Goal: Task Accomplishment & Management: Manage account settings

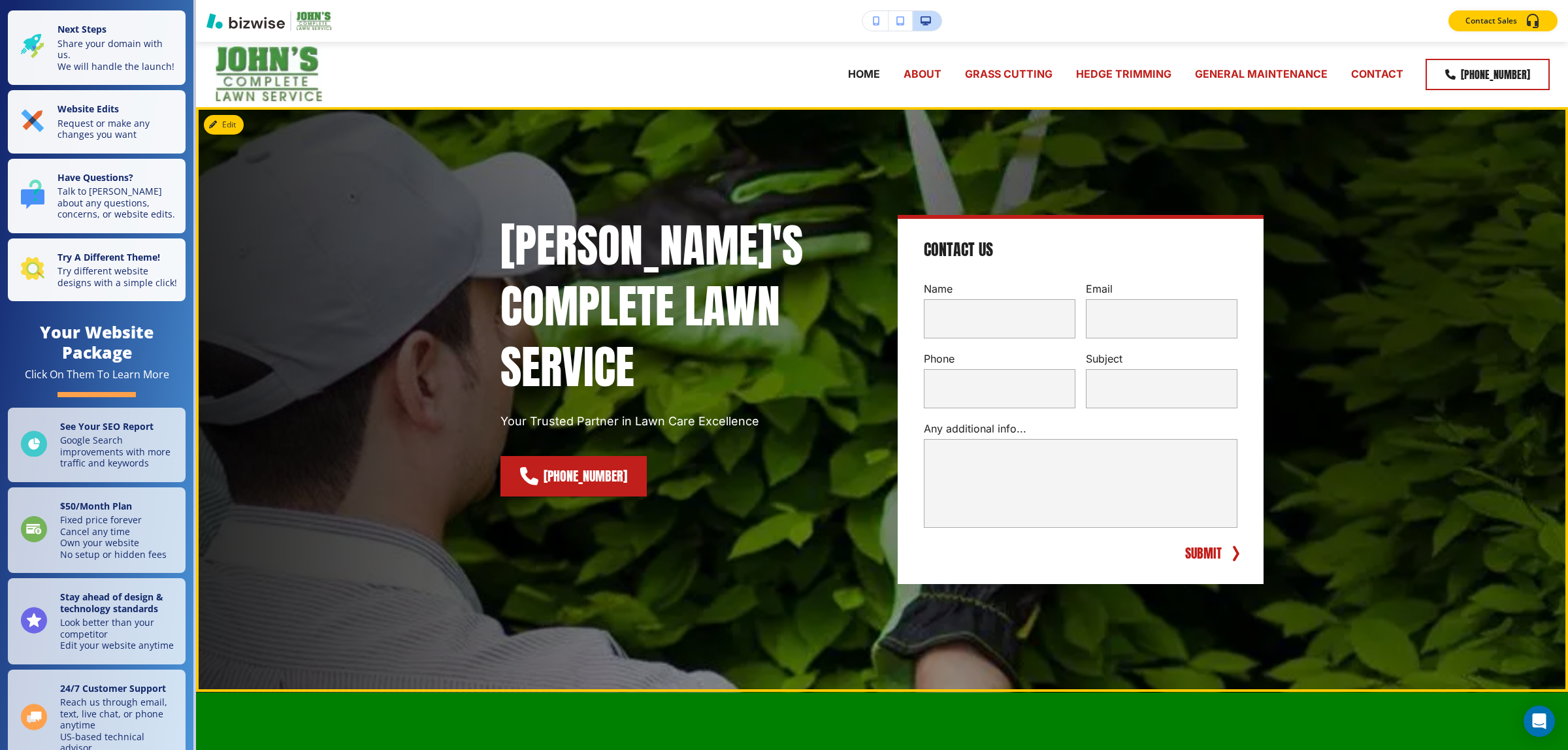
click at [761, 506] on div "JOHN'S COMPLETE LAWN SERVICE Your Trusted Partner in Lawn Care Excellence (205)…" at bounding box center [684, 400] width 366 height 369
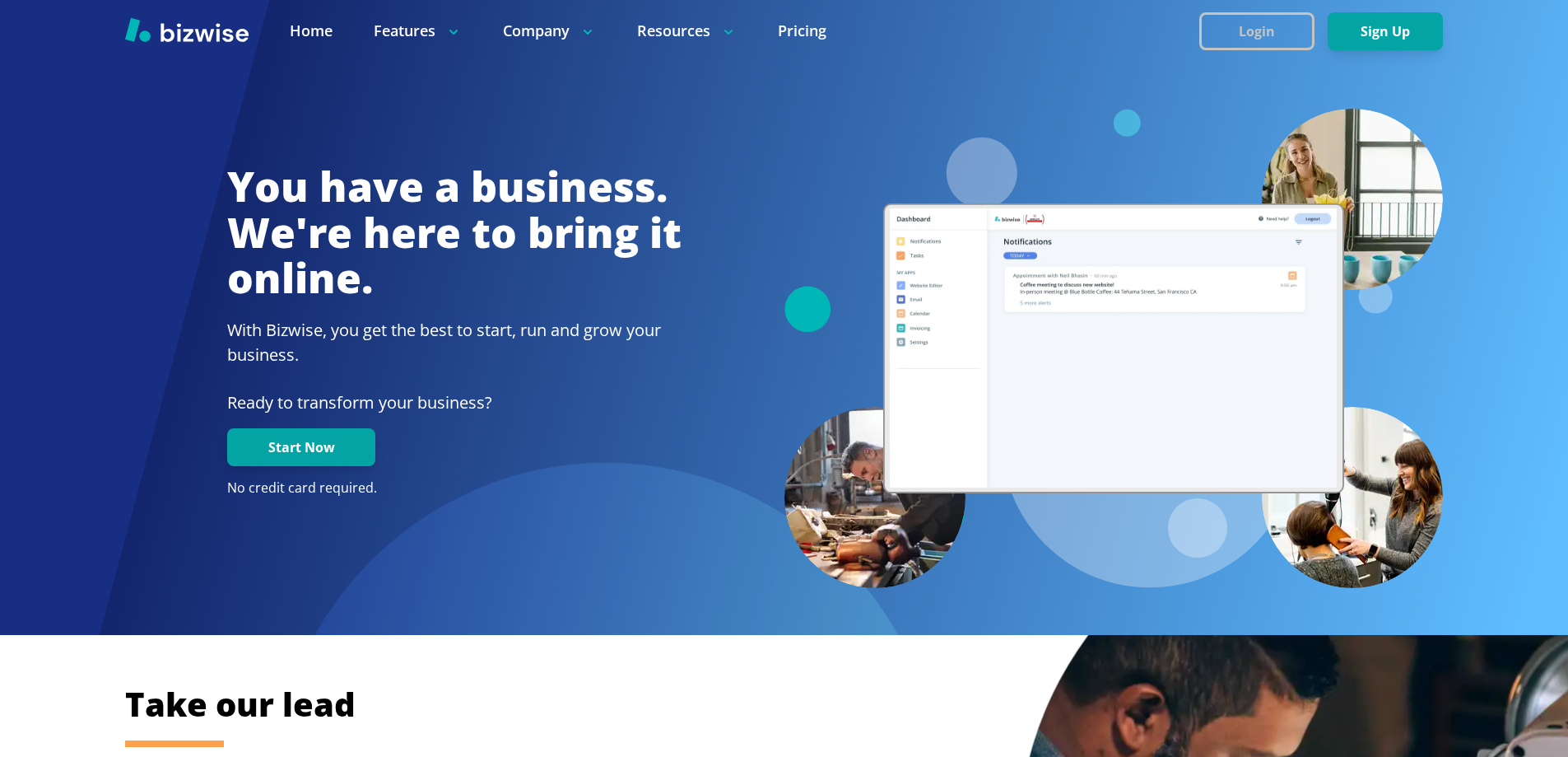
click at [1265, 27] on button "Login" at bounding box center [1256, 31] width 115 height 38
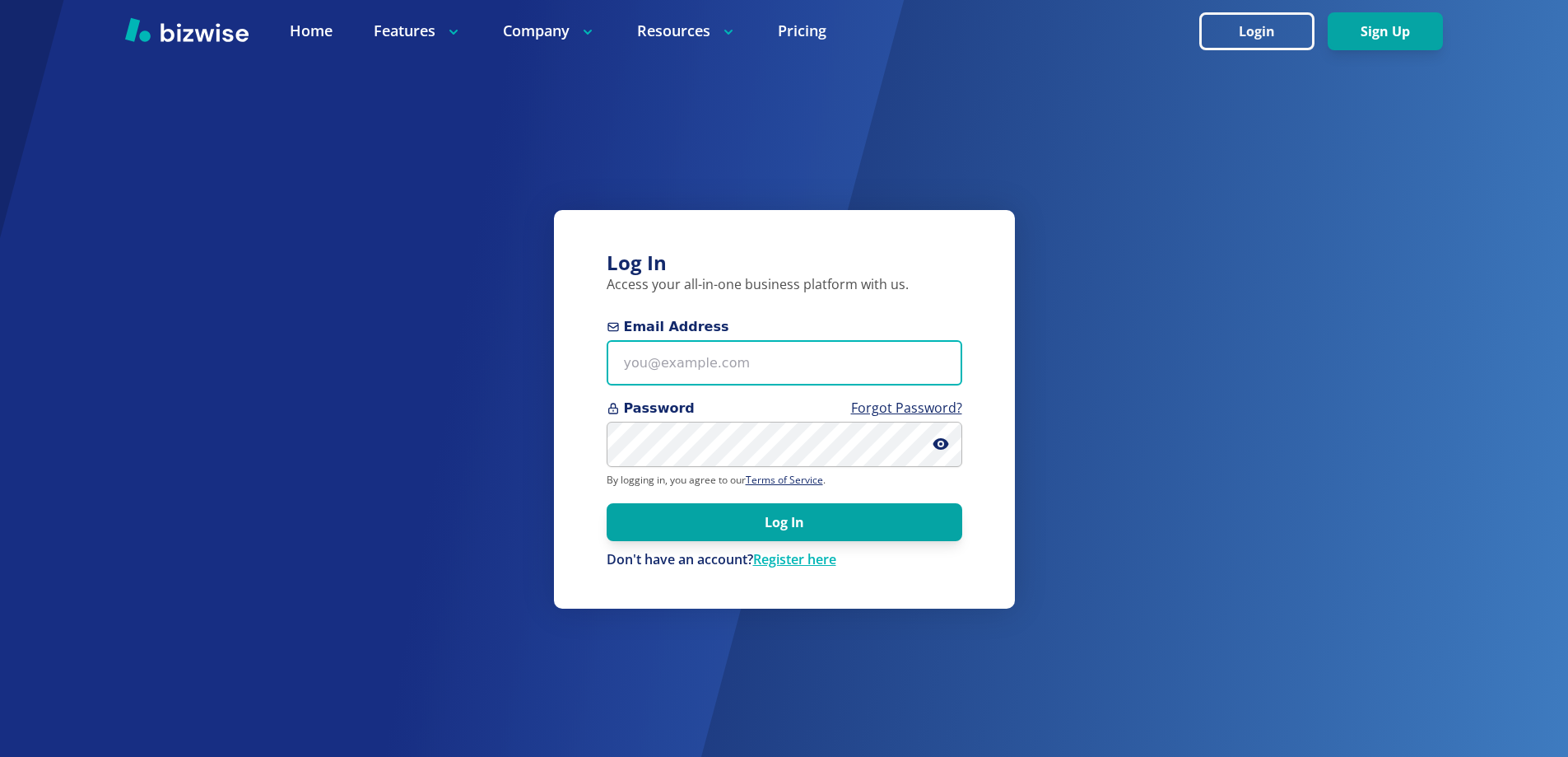
type input "knightjl7+1@msn.com"
drag, startPoint x: 153, startPoint y: 397, endPoint x: 154, endPoint y: 379, distance: 18.0
click at [153, 397] on div "Log In Access your all-in-one business platform with us. Email Address knightjl…" at bounding box center [784, 378] width 1568 height 757
type input "knightjl7+1@msn.com"
click at [802, 567] on link "Register here" at bounding box center [794, 558] width 83 height 18
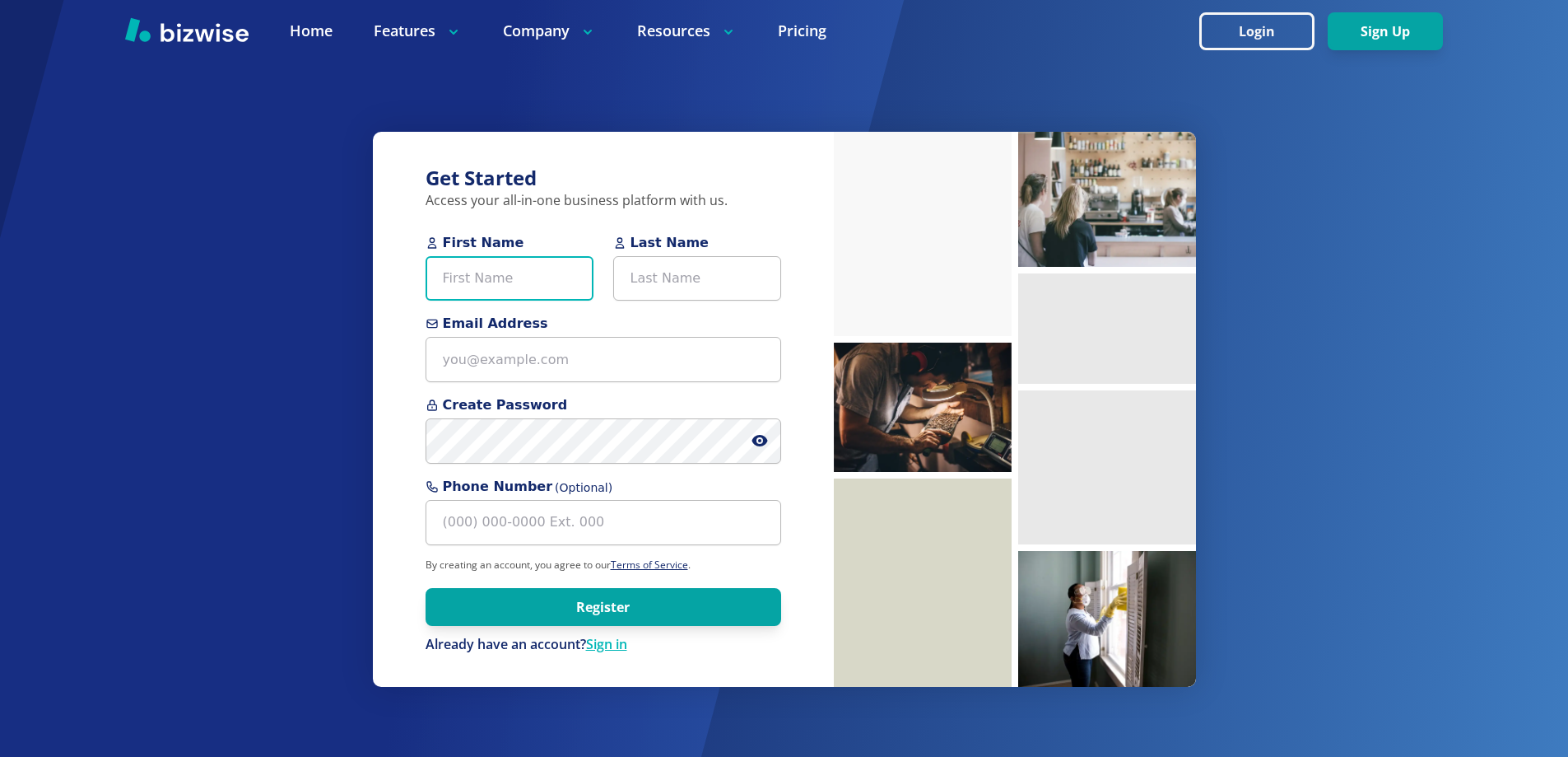
click at [548, 284] on input "First Name" at bounding box center [509, 279] width 168 height 45
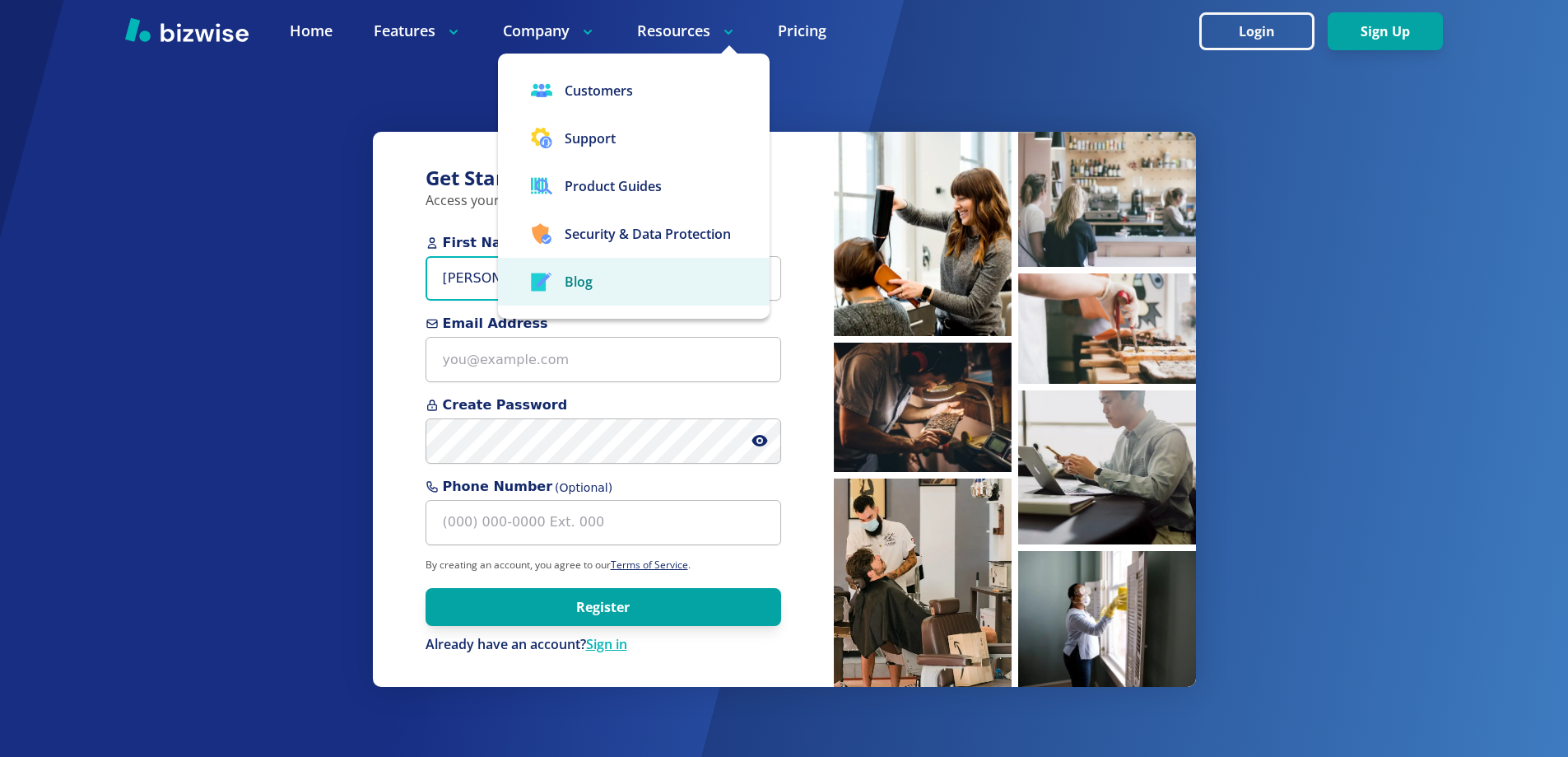
type input "John"
type input "Gay"
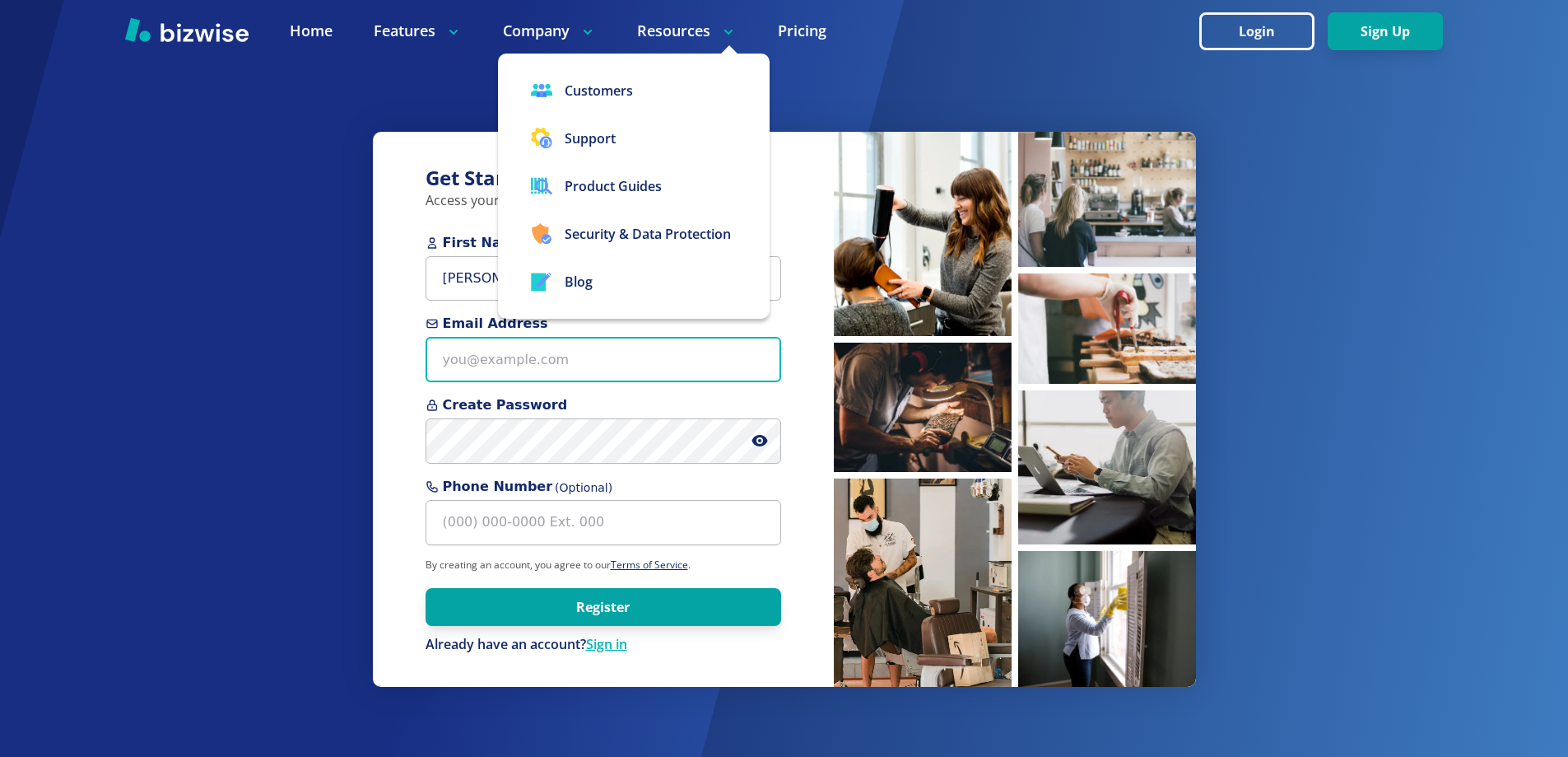
paste input "lunchboxj@att.net"
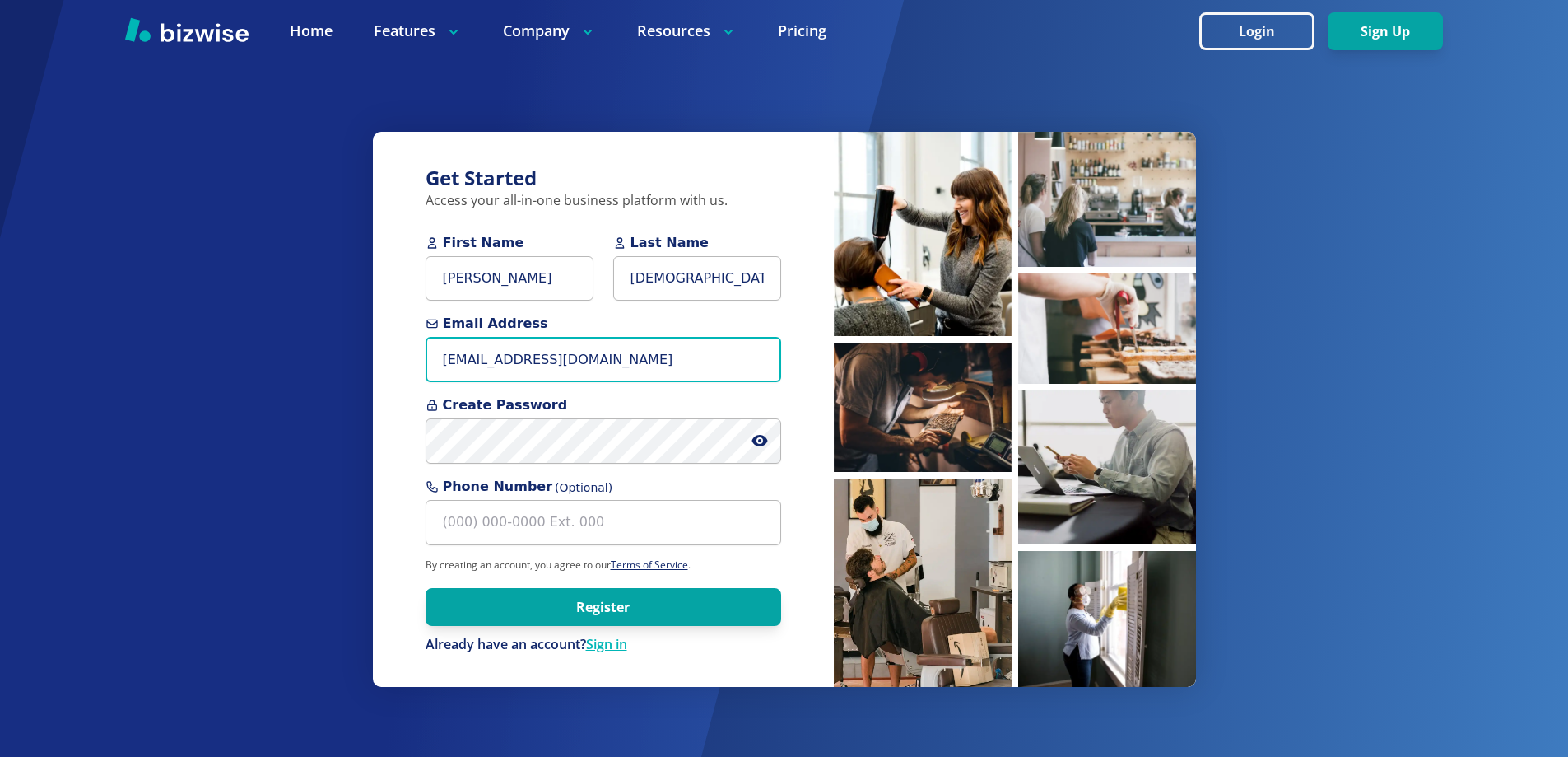
type input "lunchboxj@att.net"
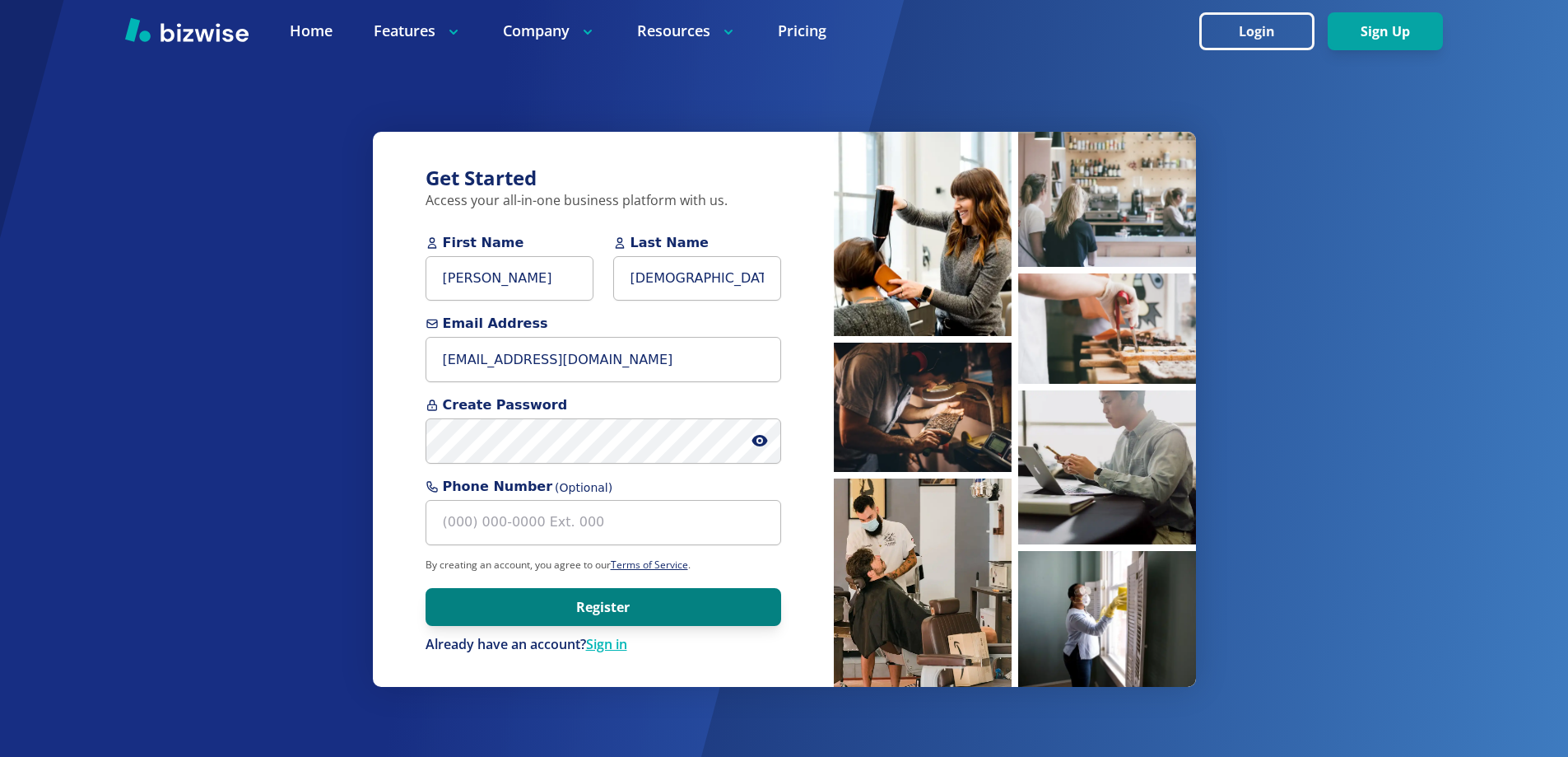
click at [450, 610] on button "Register" at bounding box center [603, 606] width 356 height 38
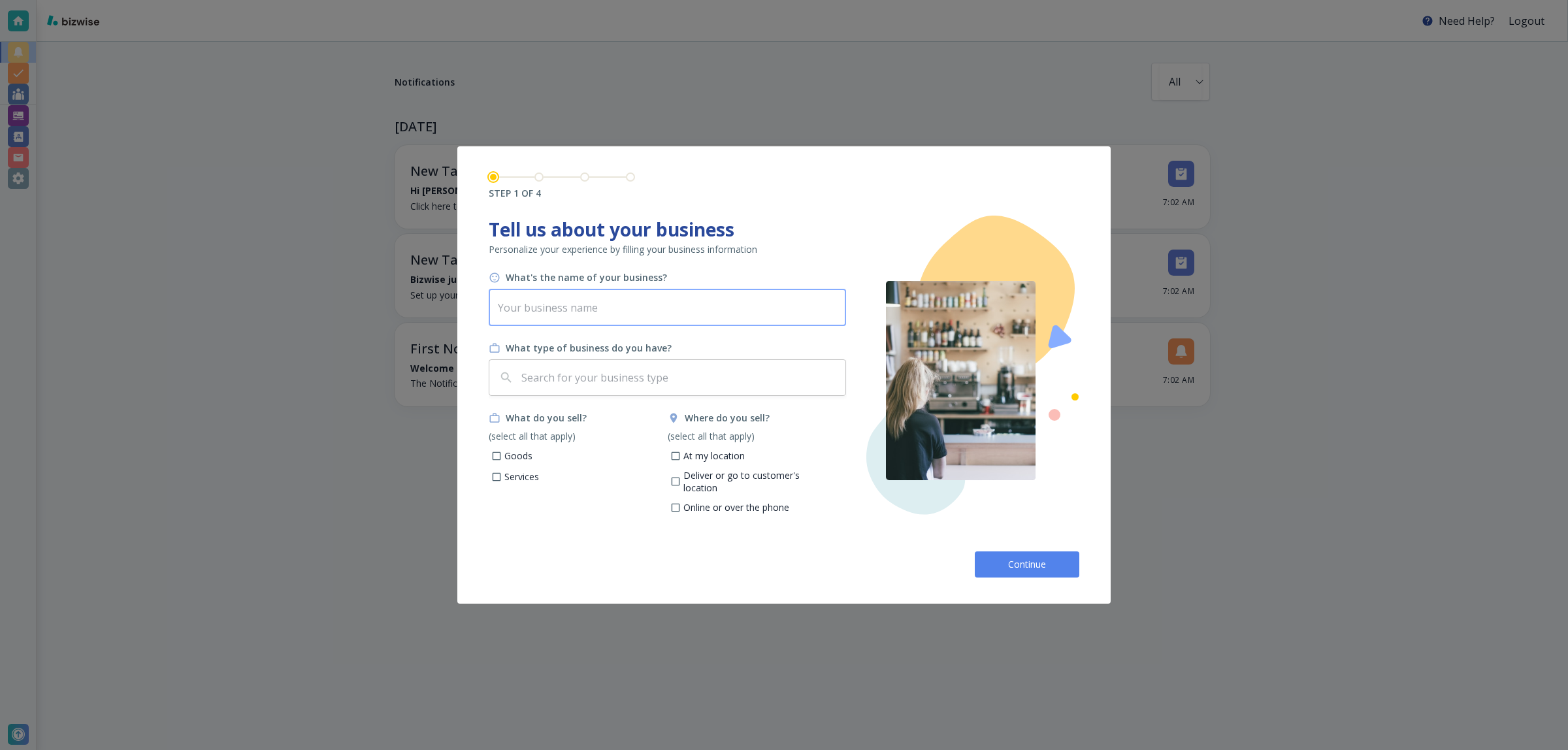
click at [606, 294] on input "text" at bounding box center [667, 307] width 357 height 37
paste input "John's Complete Lawn Care Service"
type input "John's Complete Lawn Care Service"
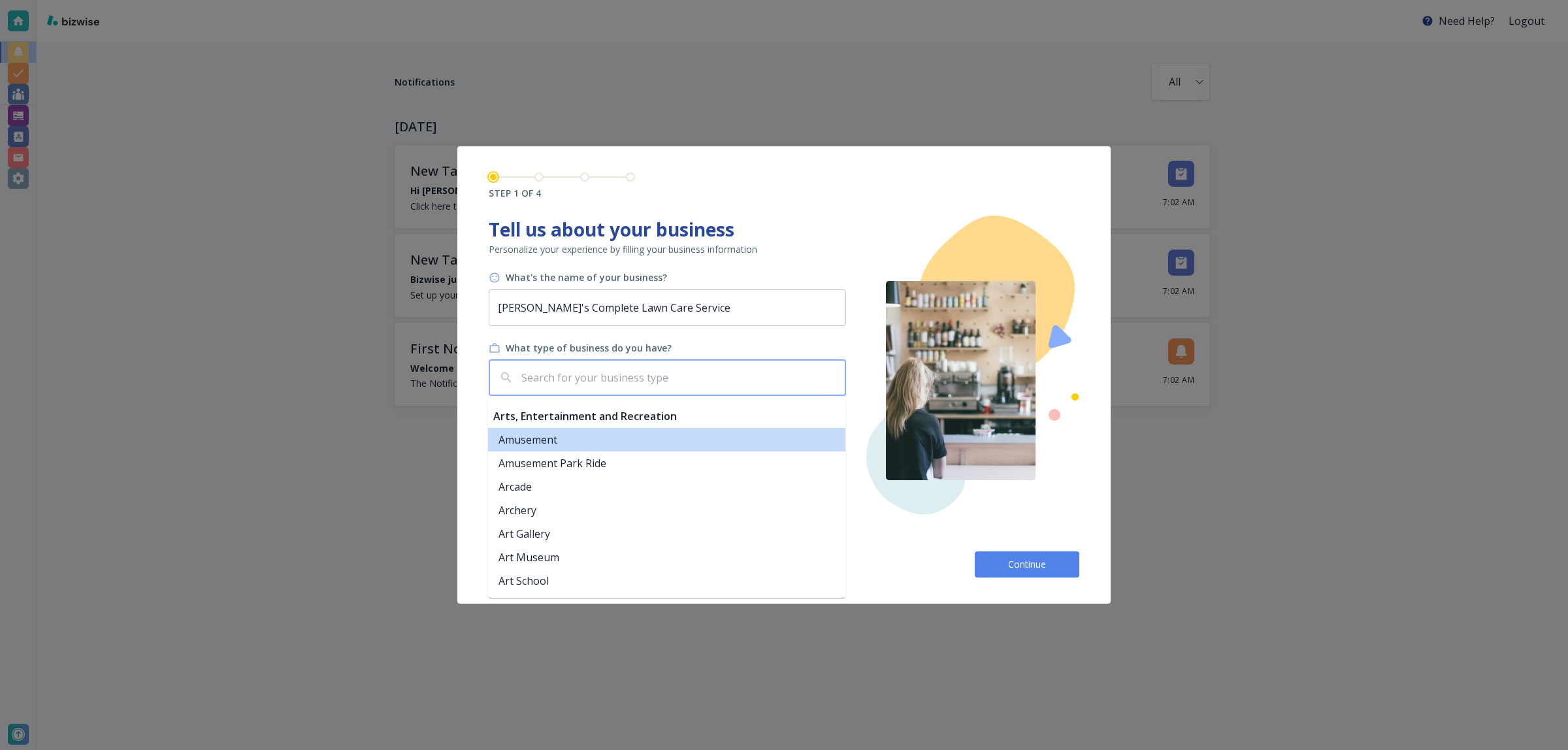
click at [709, 389] on input "text" at bounding box center [679, 377] width 321 height 25
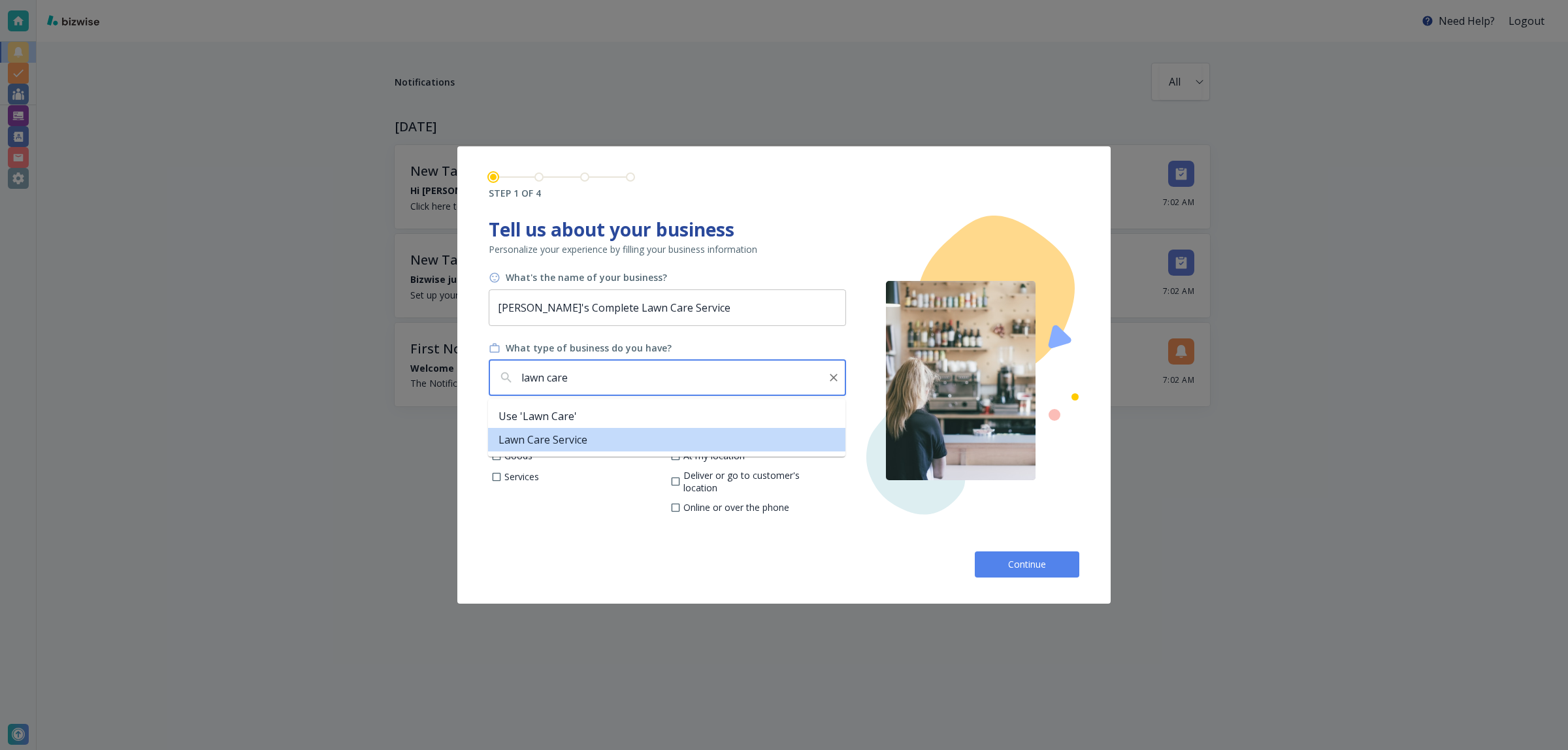
click at [600, 430] on li "Lawn Care Service" at bounding box center [666, 439] width 357 height 23
type input "Lawn Care Service"
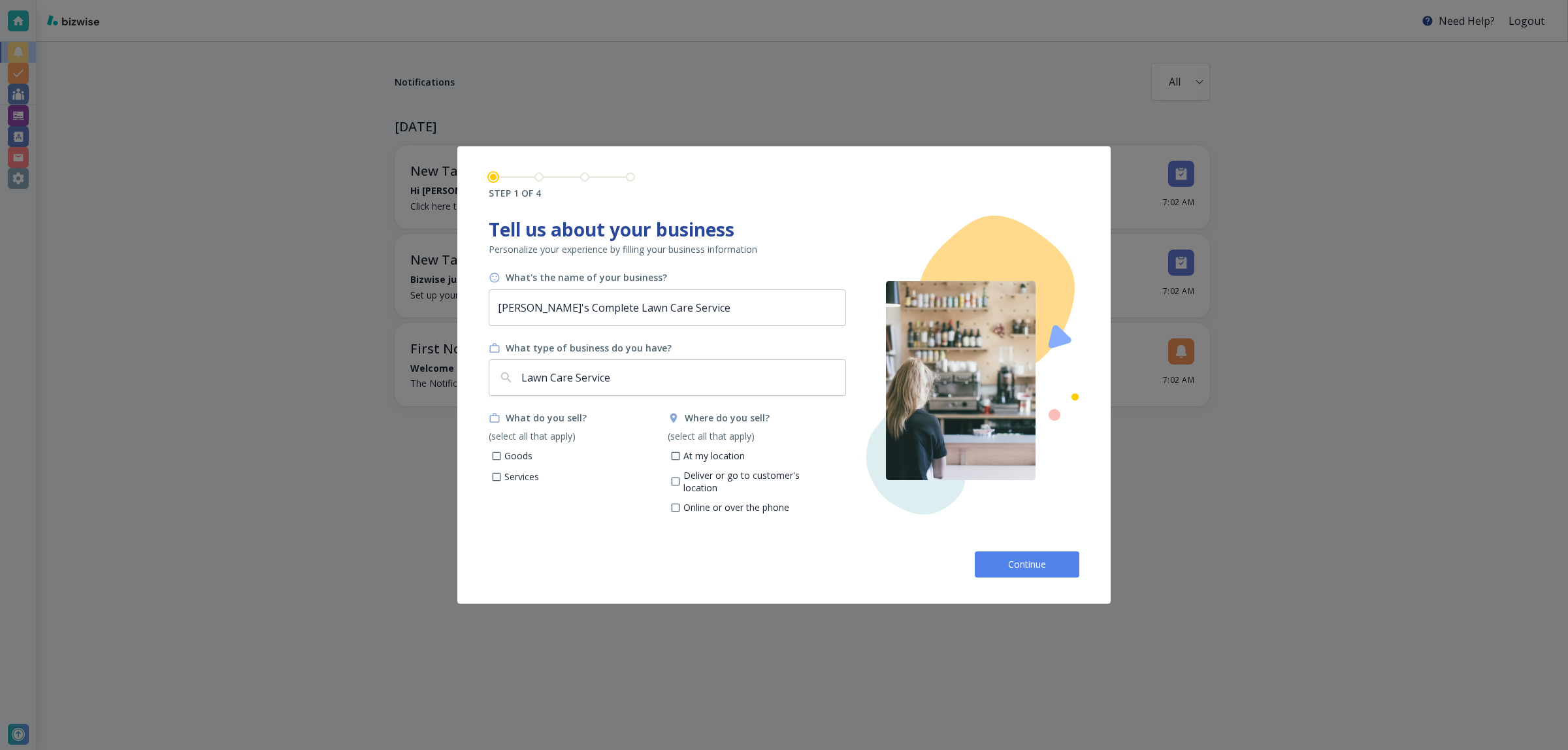
click at [530, 482] on p "Services" at bounding box center [521, 477] width 34 height 13
click at [503, 482] on input "Services" at bounding box center [497, 478] width 11 height 11
checkbox input "true"
click at [685, 446] on div "Where do you sell? (select all that apply) At my location Deliver or go to cust…" at bounding box center [757, 465] width 179 height 108
click at [675, 455] on input "At my location" at bounding box center [675, 457] width 11 height 11
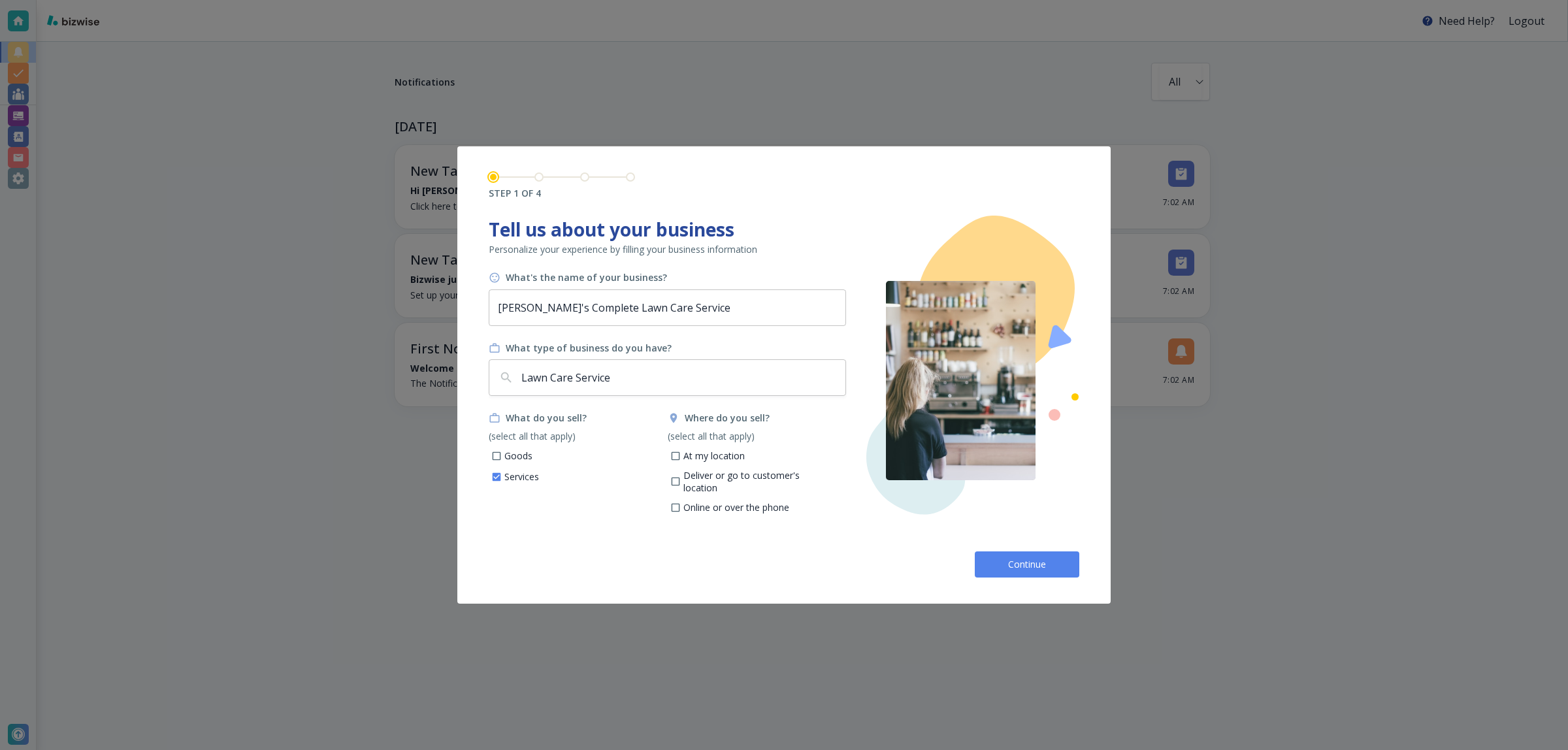
checkbox input "true"
click at [985, 560] on button "Continue" at bounding box center [1027, 564] width 105 height 26
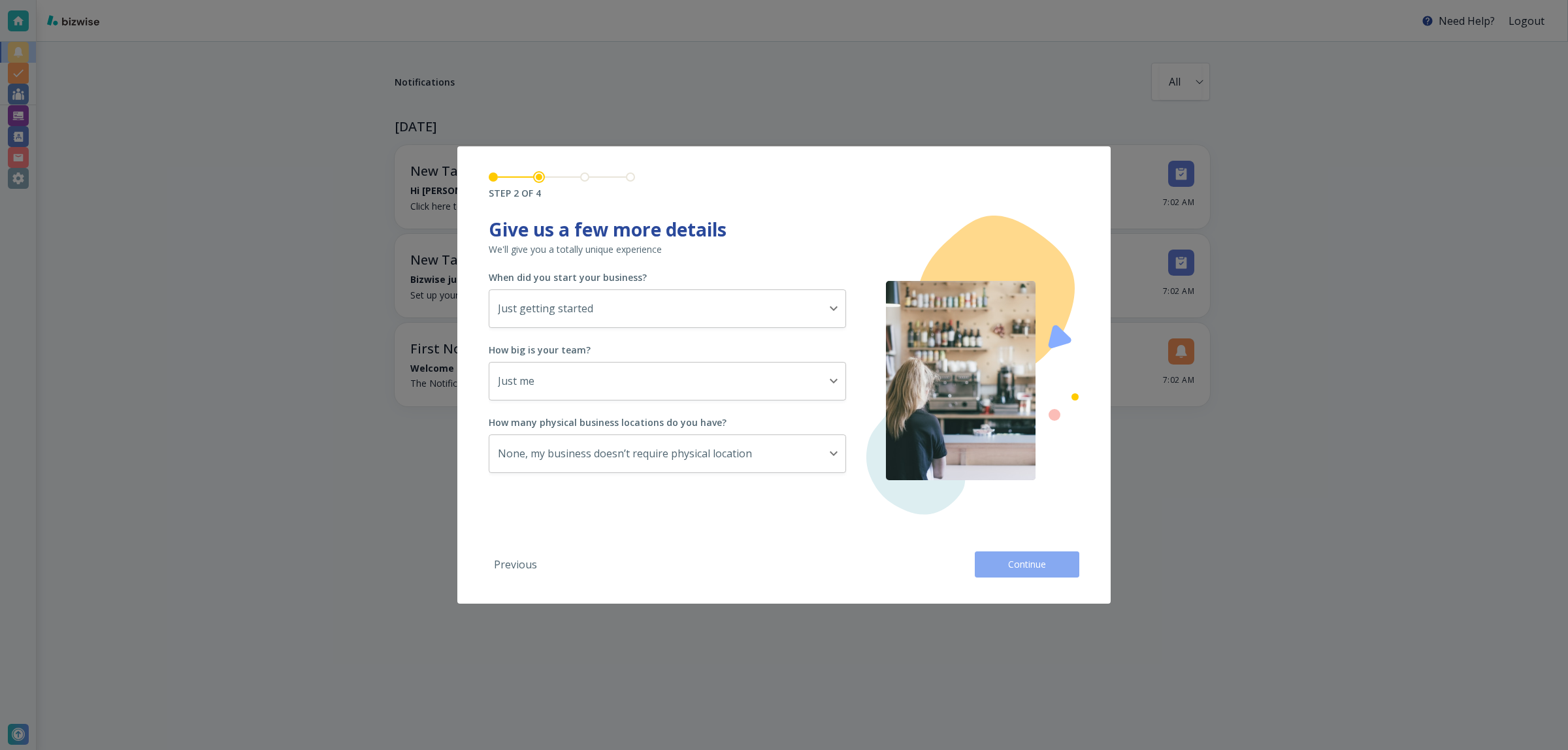
click at [1002, 566] on button "Continue" at bounding box center [1027, 564] width 105 height 26
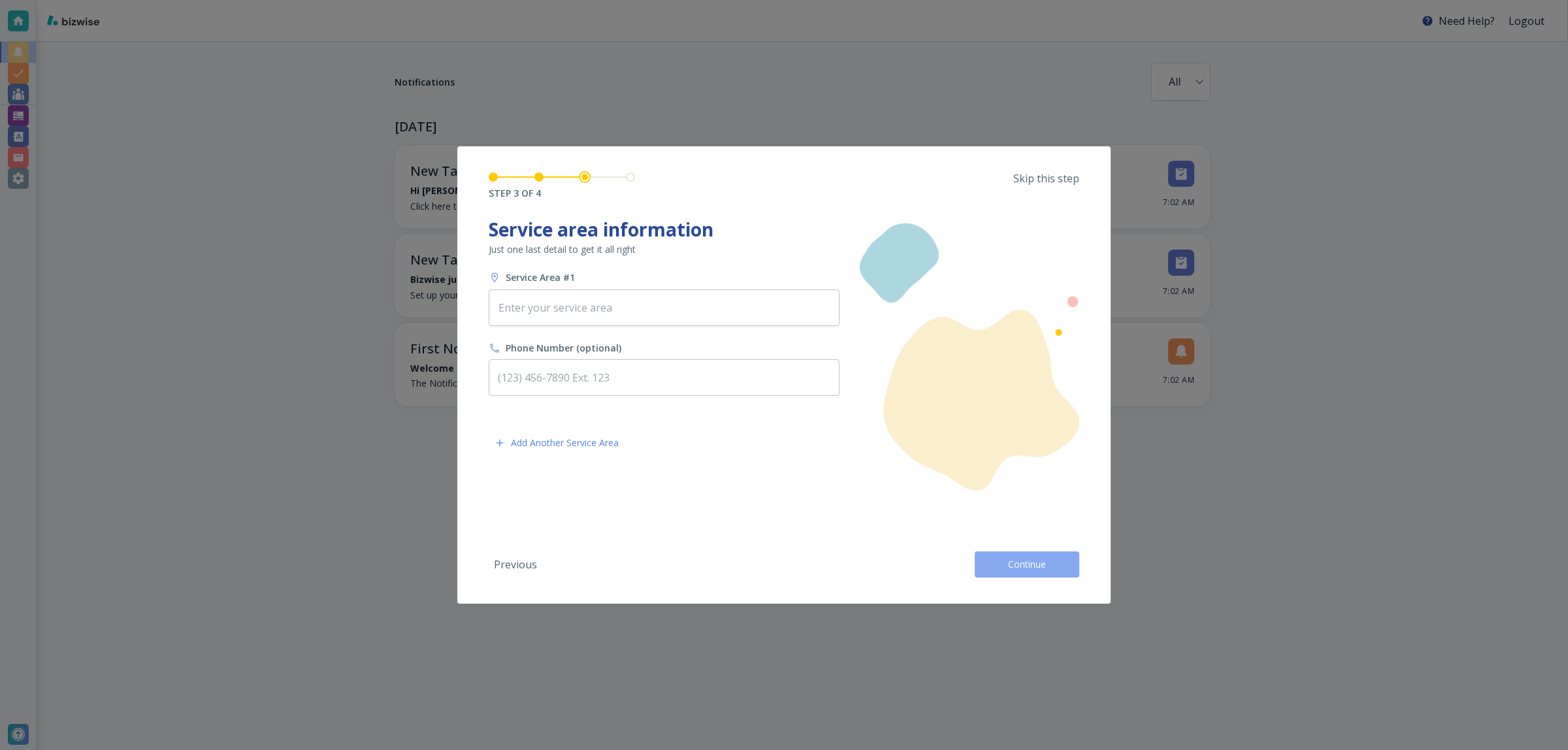
click at [1002, 566] on button "Continue" at bounding box center [1027, 564] width 105 height 26
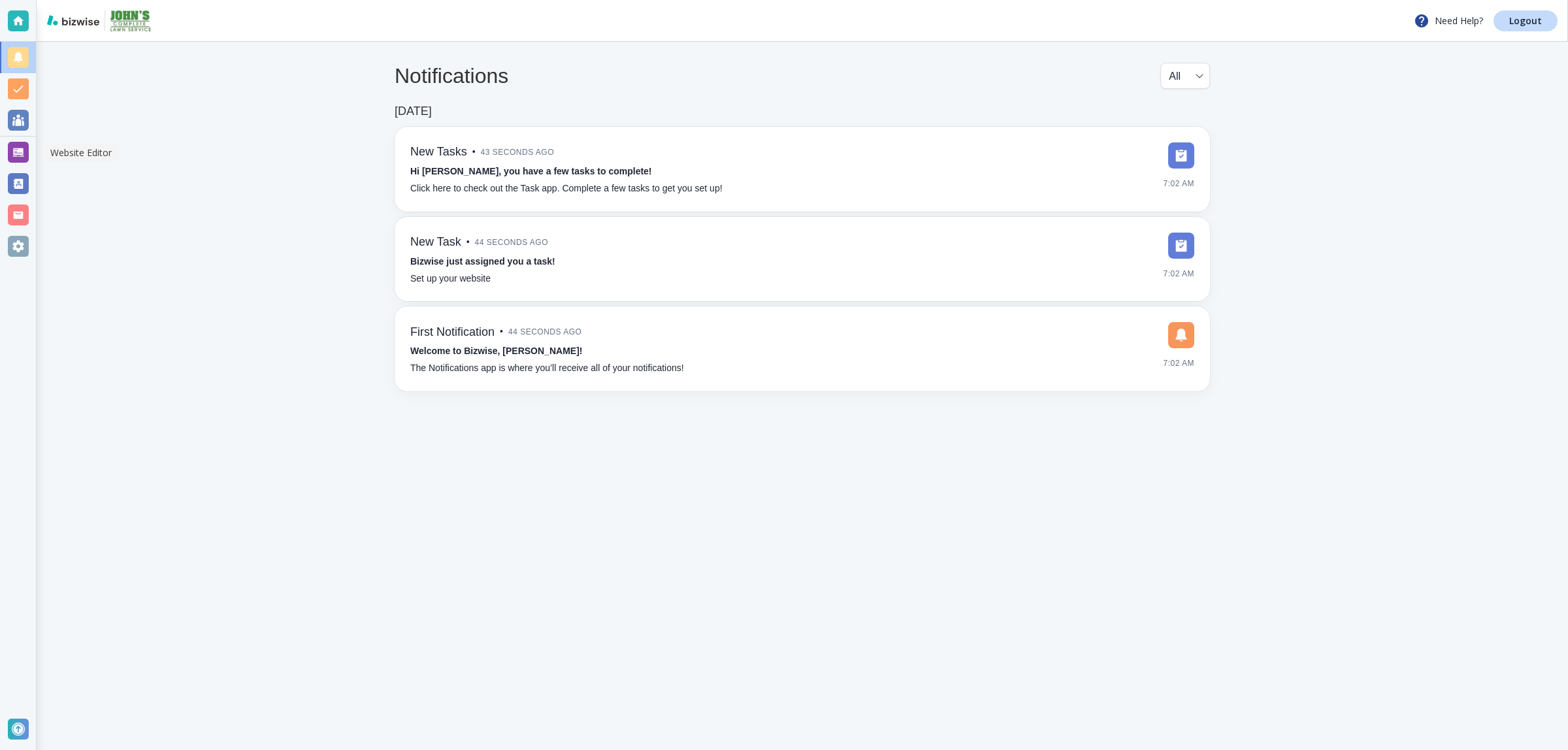
click at [13, 158] on div at bounding box center [18, 152] width 21 height 21
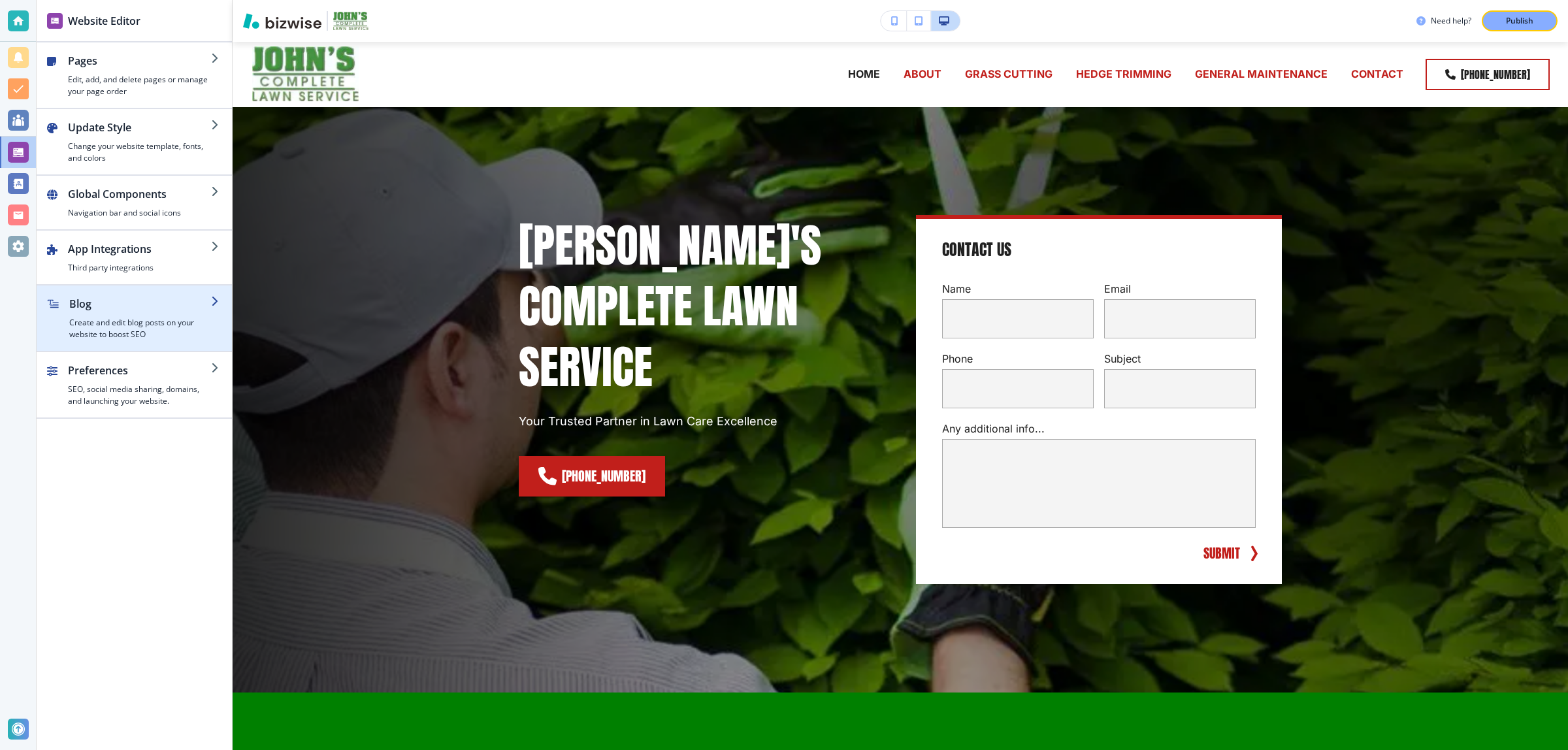
click at [161, 334] on h4 "Create and edit blog posts on your website to boost SEO" at bounding box center [140, 328] width 142 height 23
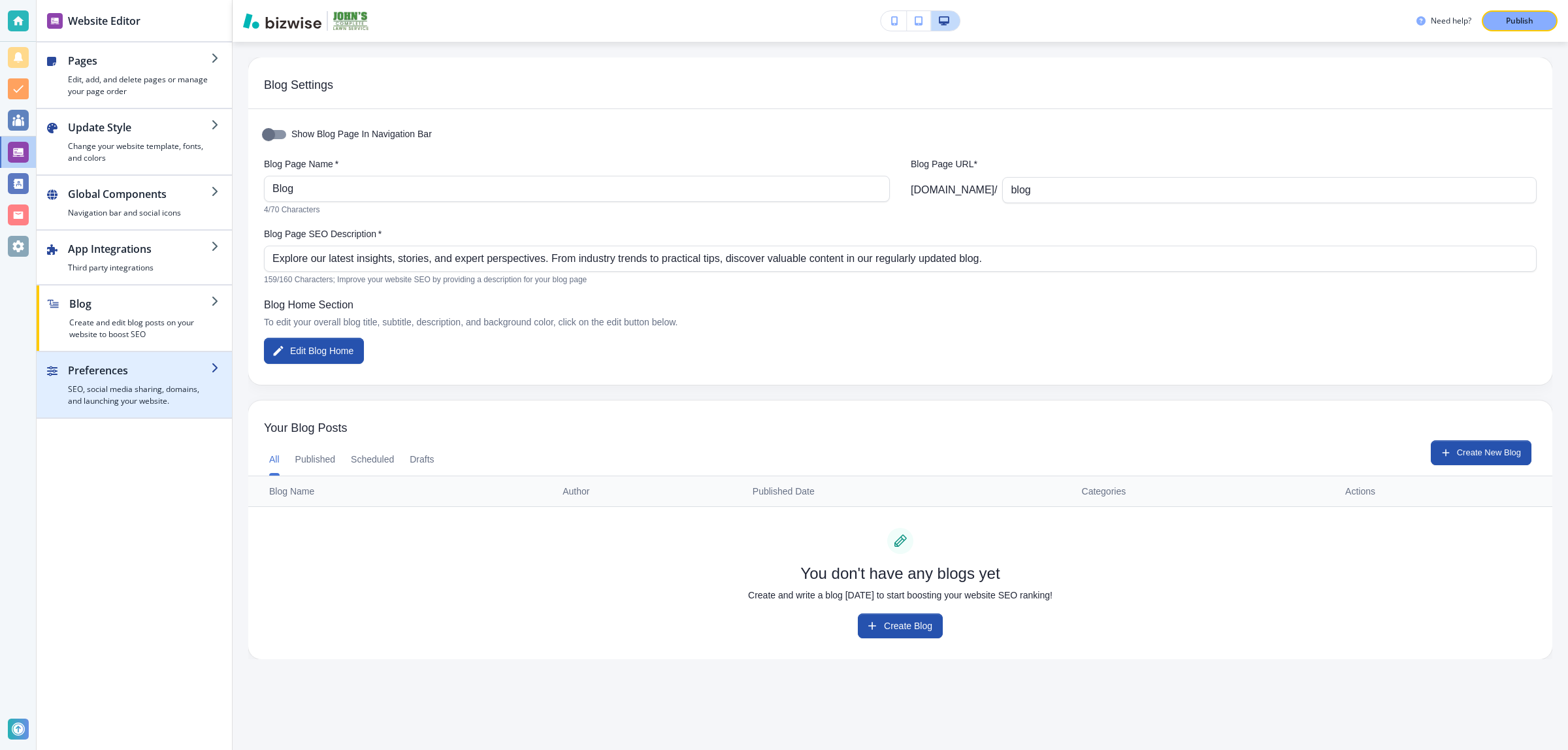
click at [131, 384] on h4 "SEO, social media sharing, domains, and launching your website." at bounding box center [140, 394] width 143 height 23
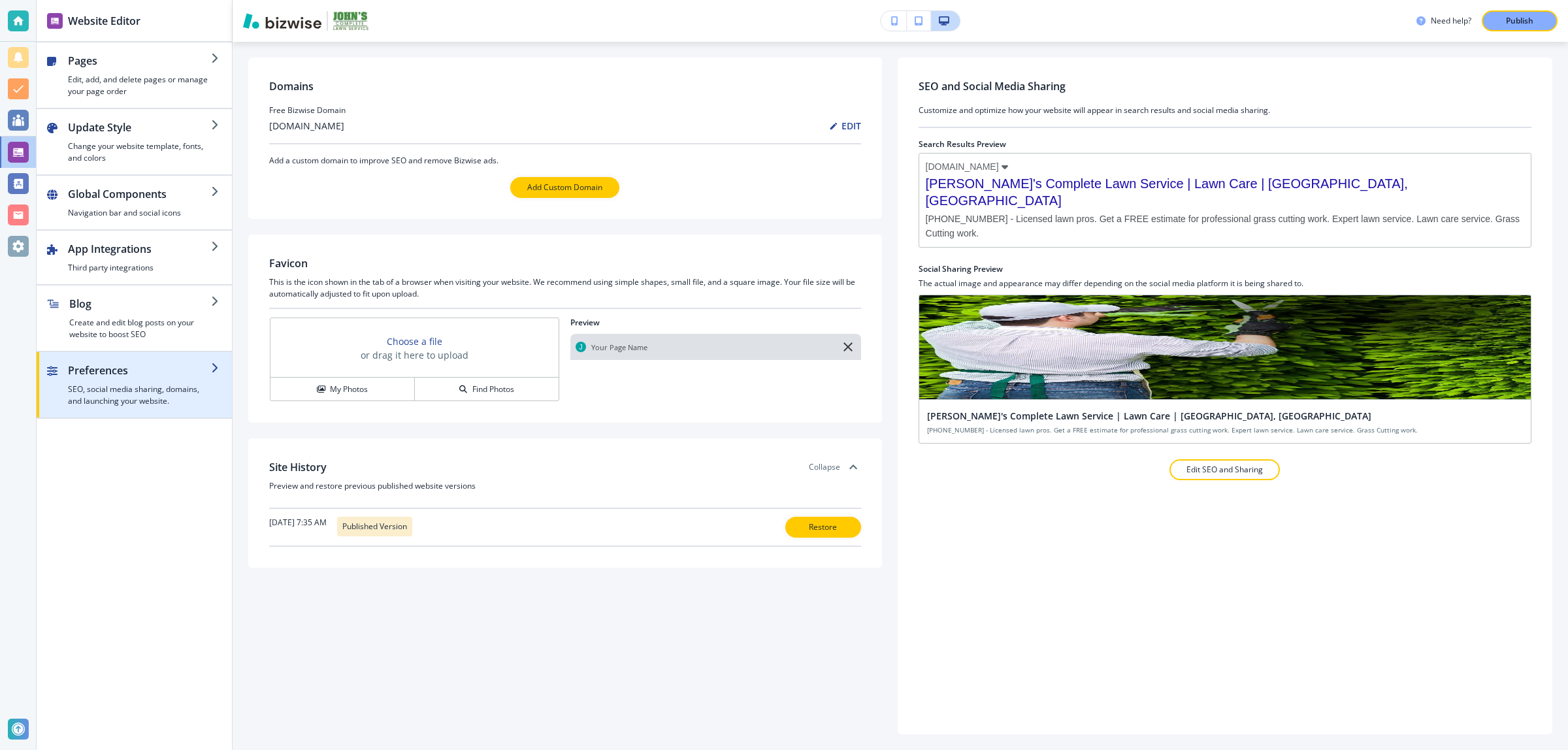
click at [133, 403] on h4 "SEO, social media sharing, domains, and launching your website." at bounding box center [140, 394] width 143 height 23
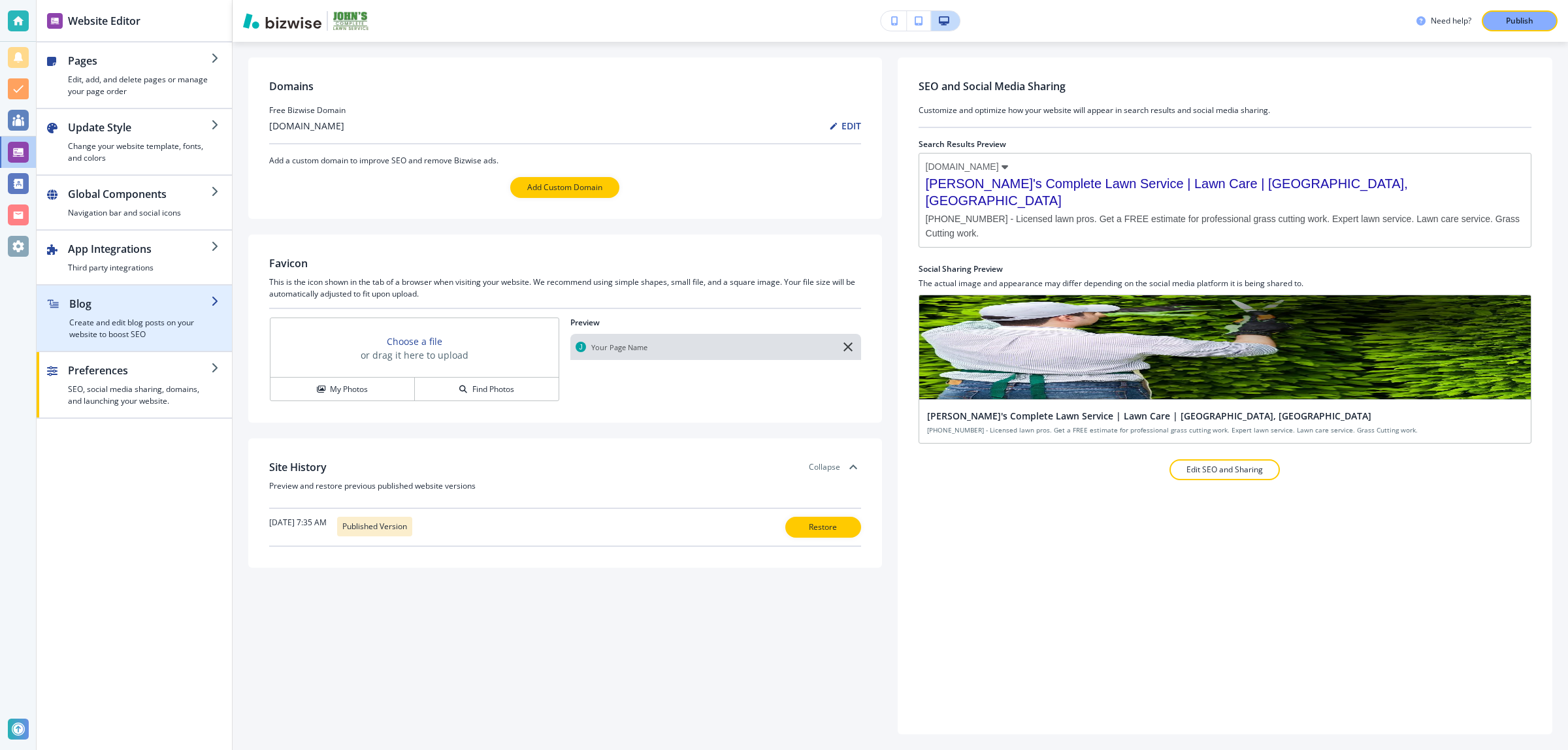
click at [136, 329] on h4 "Create and edit blog posts on your website to boost SEO" at bounding box center [140, 328] width 142 height 23
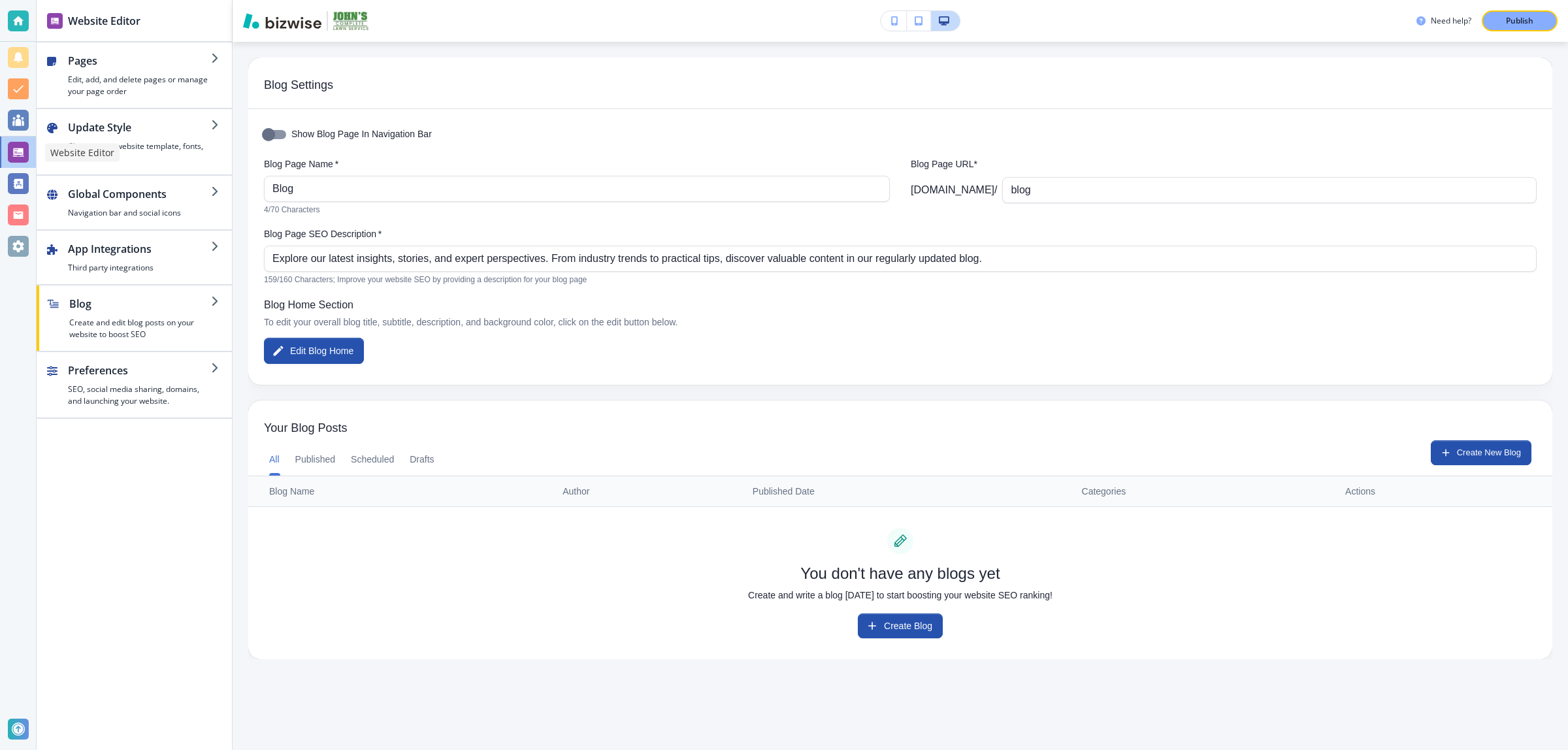
click at [24, 155] on div at bounding box center [18, 152] width 21 height 21
click at [115, 91] on h4 "Edit, add, and delete pages or manage your page order" at bounding box center [140, 85] width 143 height 23
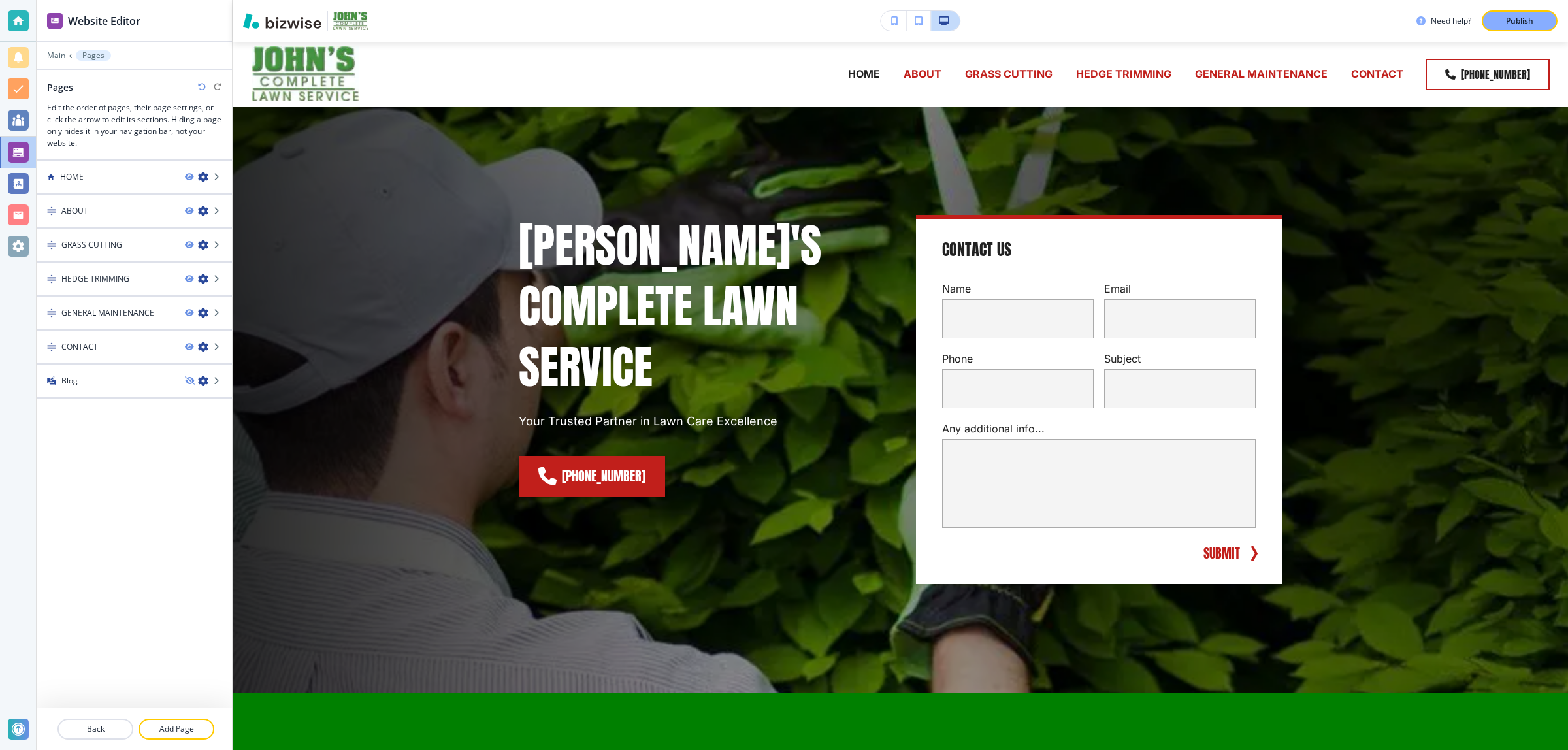
click at [18, 263] on div at bounding box center [18, 375] width 36 height 750
click at [18, 241] on div at bounding box center [18, 247] width 21 height 21
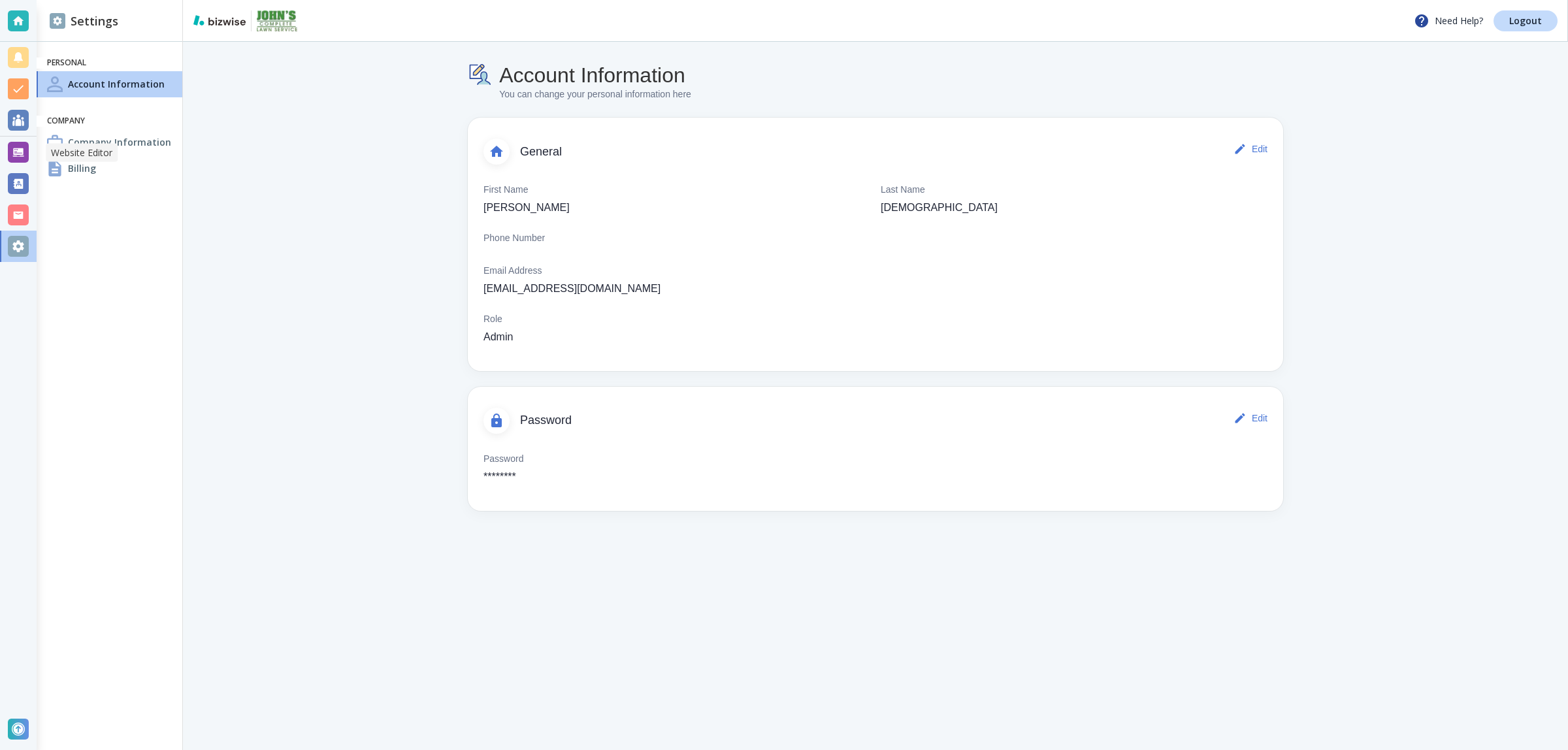
click at [16, 155] on div at bounding box center [18, 152] width 21 height 21
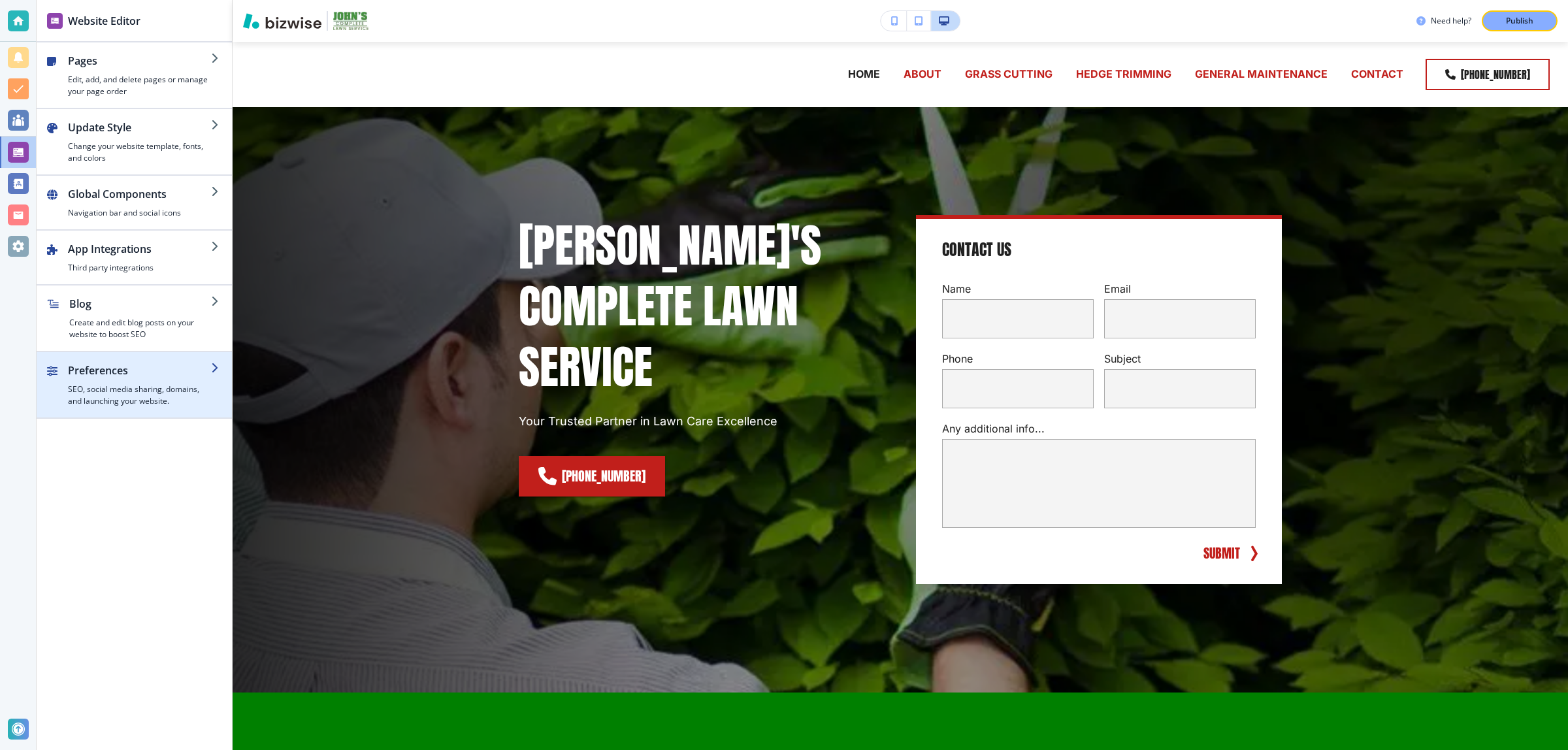
click at [160, 380] on div "button" at bounding box center [140, 380] width 143 height 5
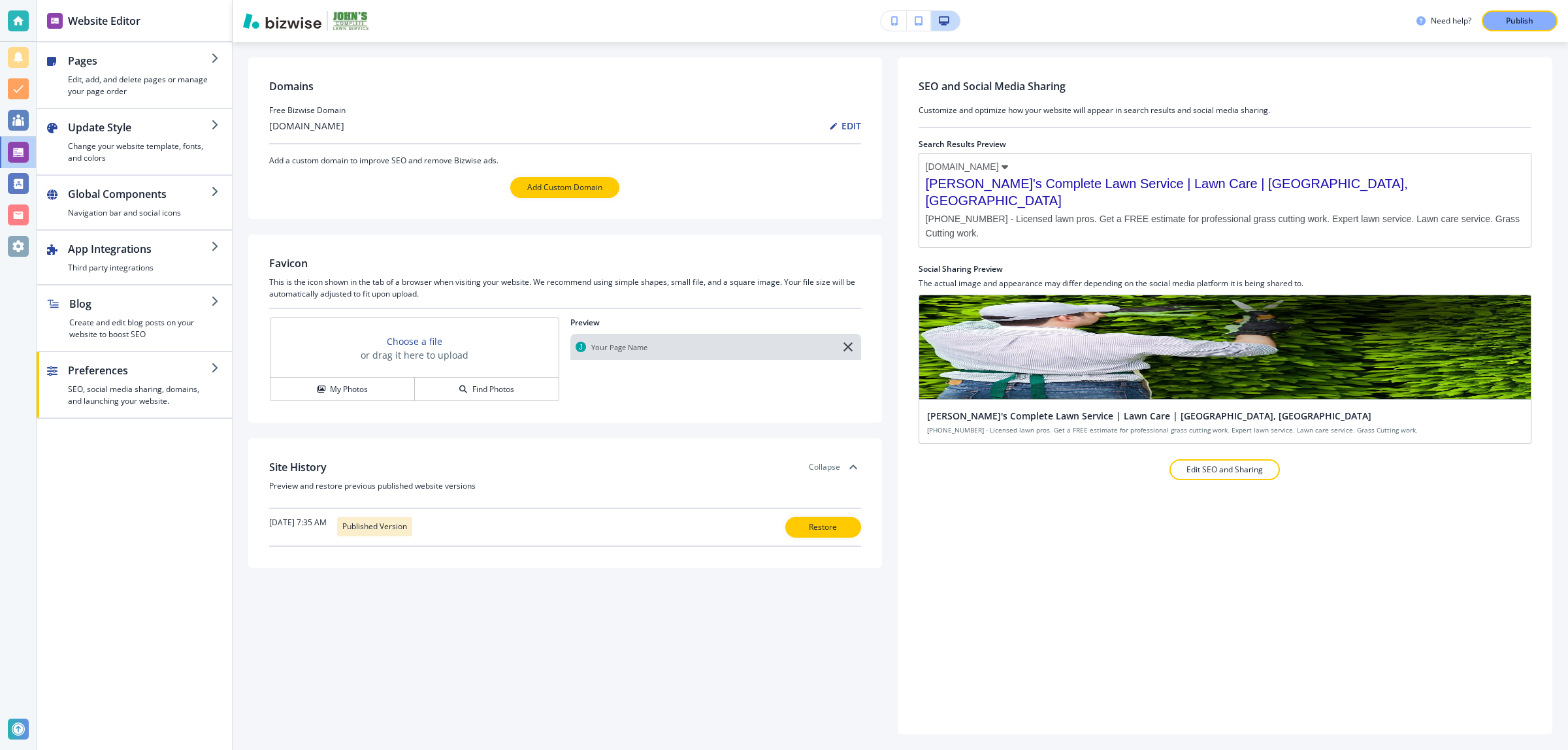
click at [786, 176] on div at bounding box center [565, 172] width 592 height 10
click at [1520, 26] on p "Publish" at bounding box center [1519, 21] width 28 height 12
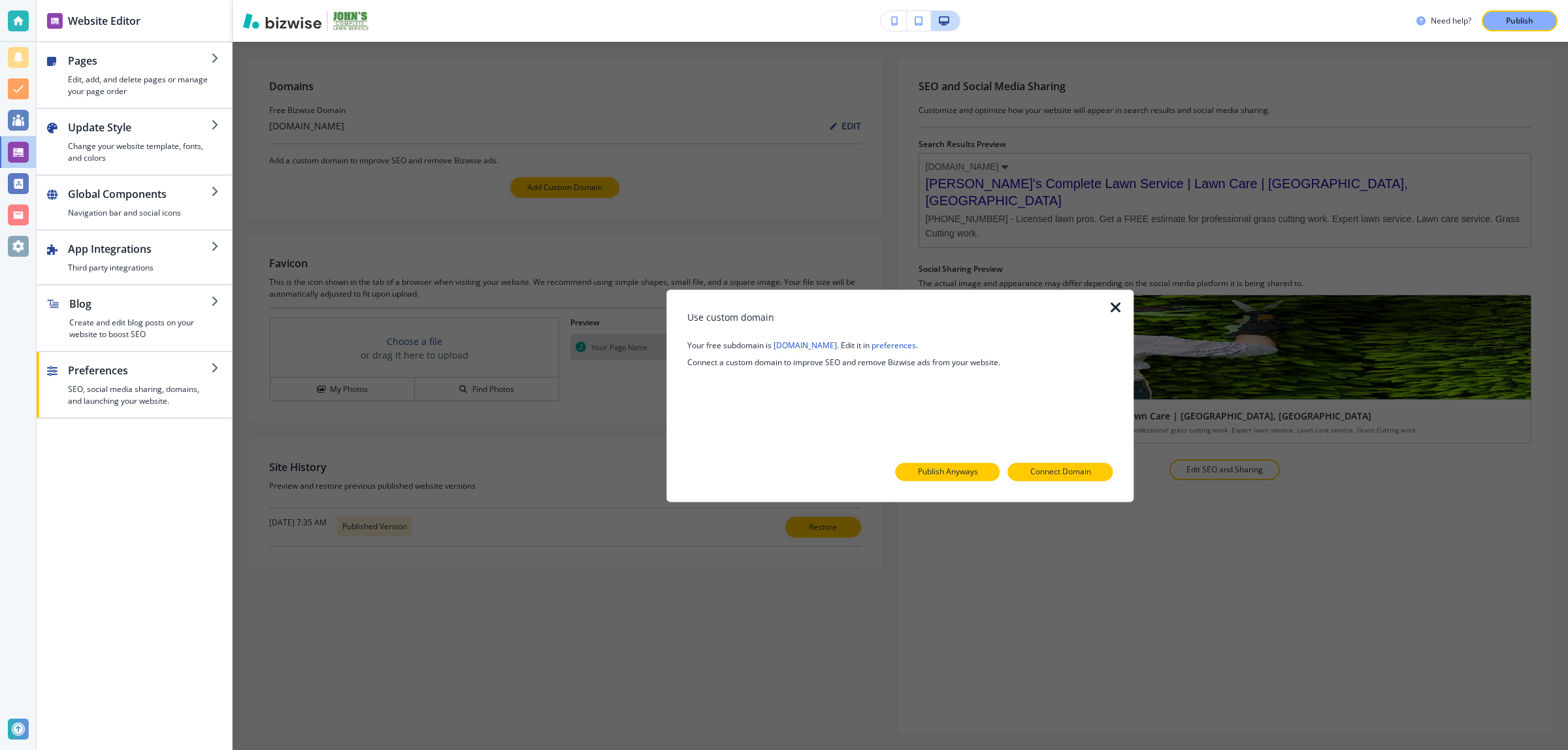
click at [938, 469] on p "Publish Anyways" at bounding box center [948, 472] width 60 height 12
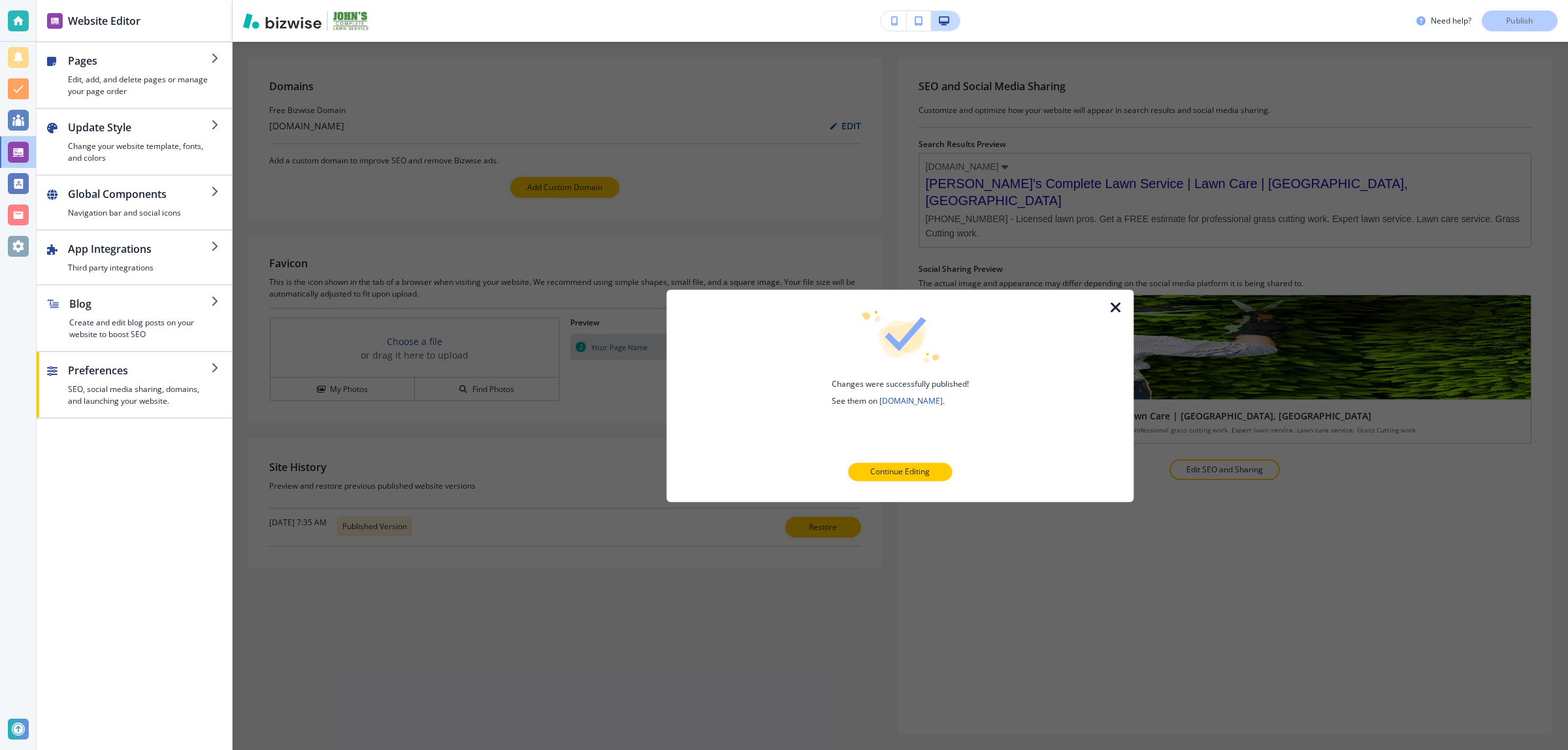
click at [1116, 306] on icon "button" at bounding box center [1115, 307] width 16 height 16
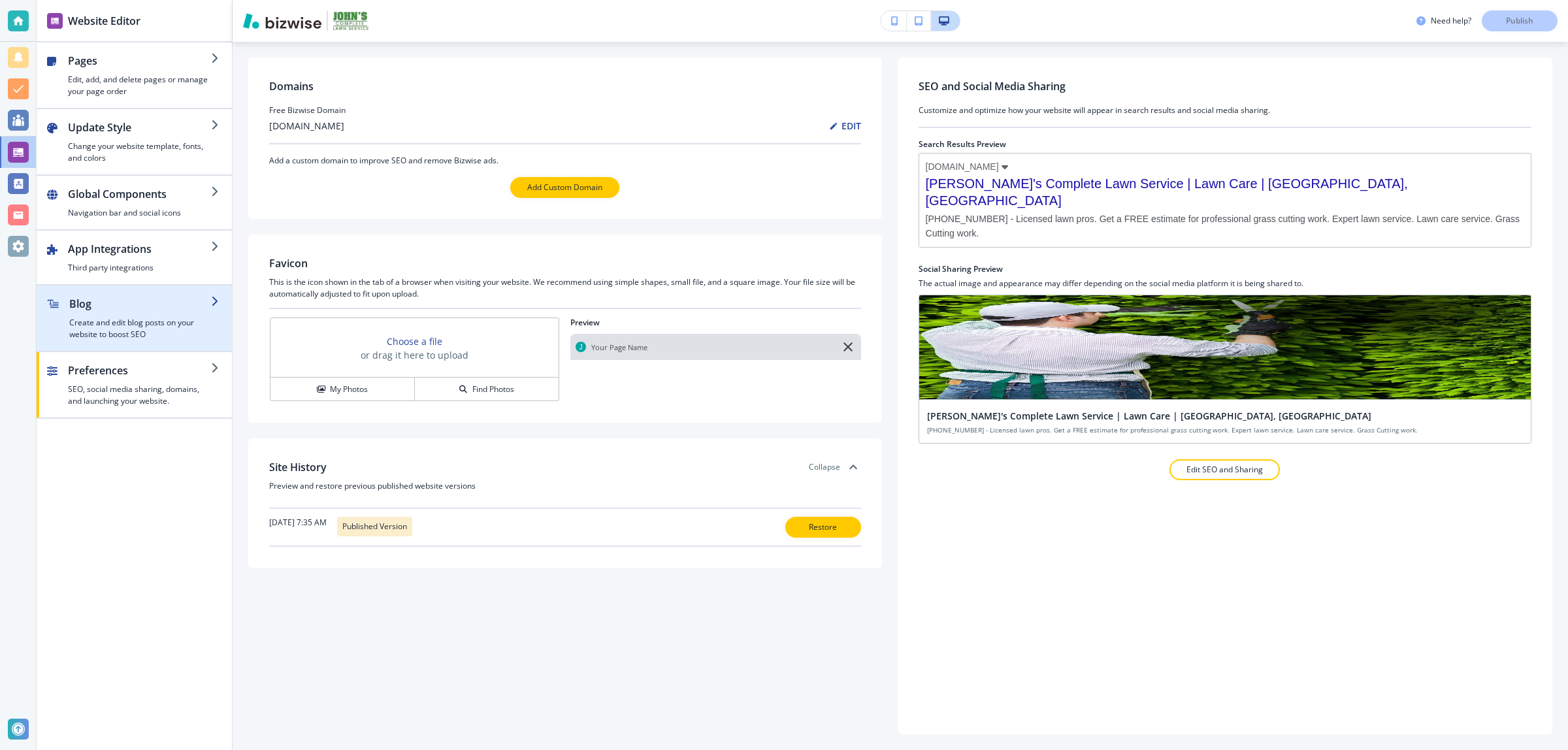
click at [146, 332] on h4 "Create and edit blog posts on your website to boost SEO" at bounding box center [140, 328] width 142 height 23
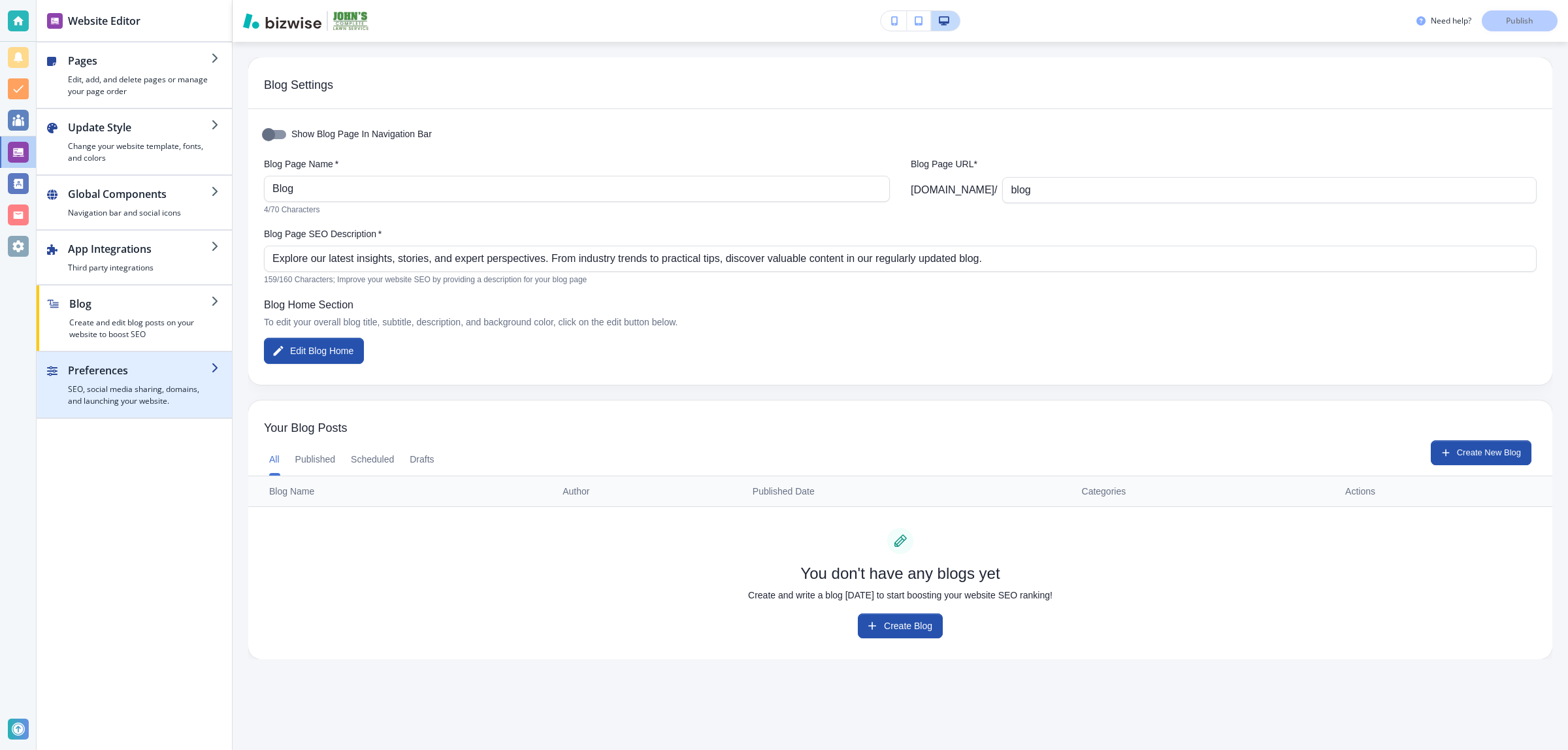
click at [139, 380] on div "button" at bounding box center [140, 380] width 143 height 5
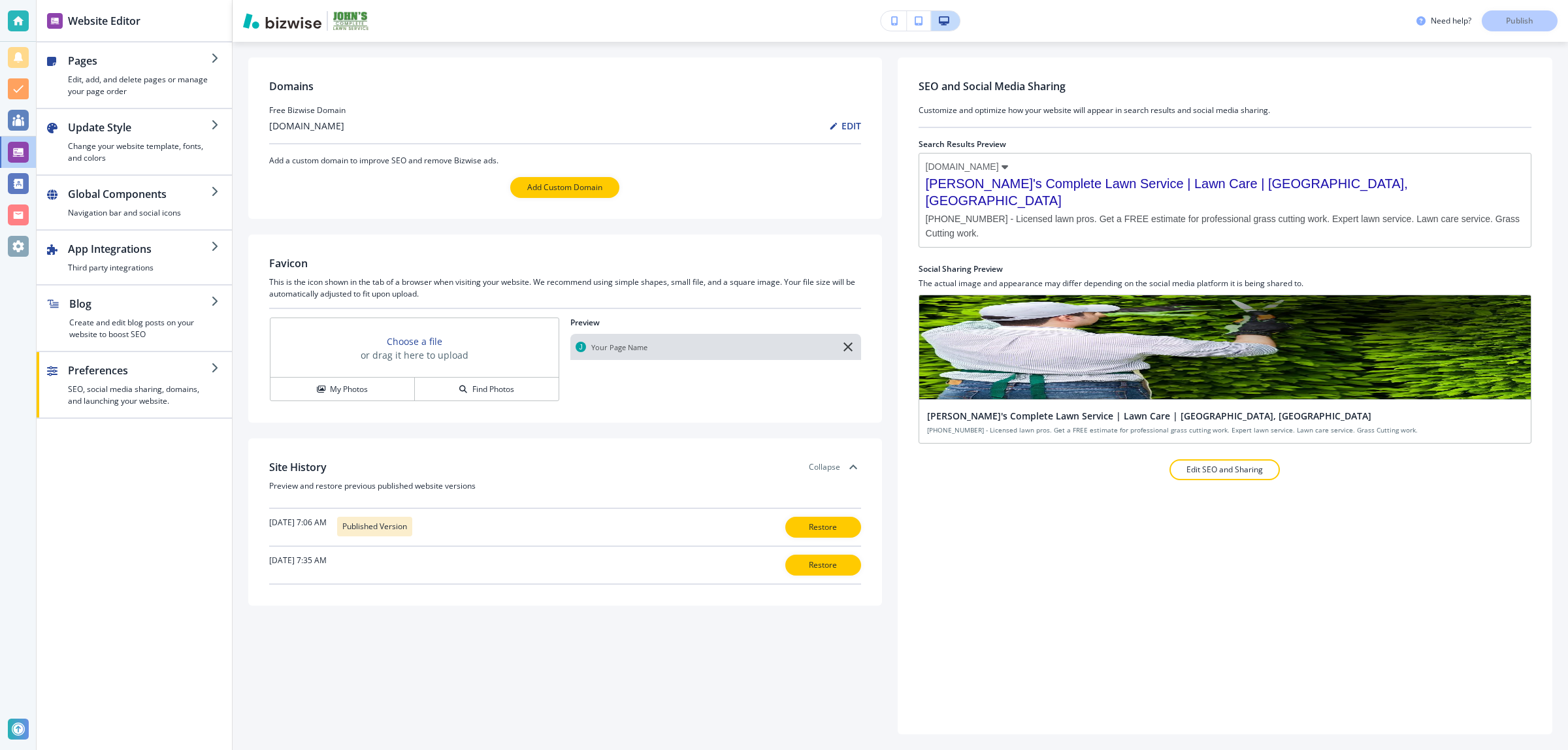
click at [854, 468] on icon at bounding box center [853, 467] width 7 height 4
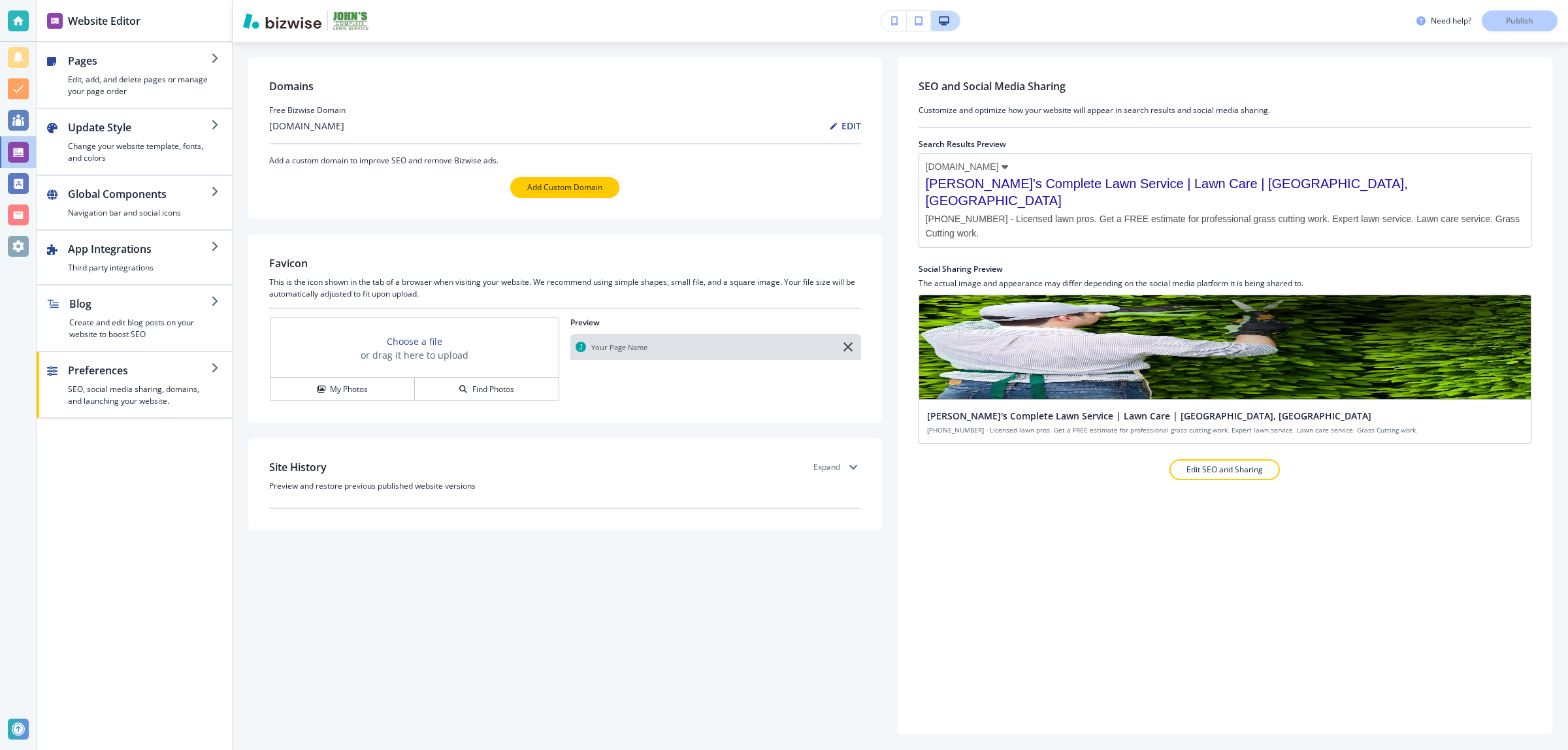
click at [435, 115] on h3 "Free Bizwise Domain" at bounding box center [565, 111] width 592 height 12
click at [344, 122] on h3 "johnslawnservicebirmingham-com.bizwise.com" at bounding box center [306, 125] width 75 height 13
click at [143, 60] on h2 "Pages" at bounding box center [140, 61] width 143 height 16
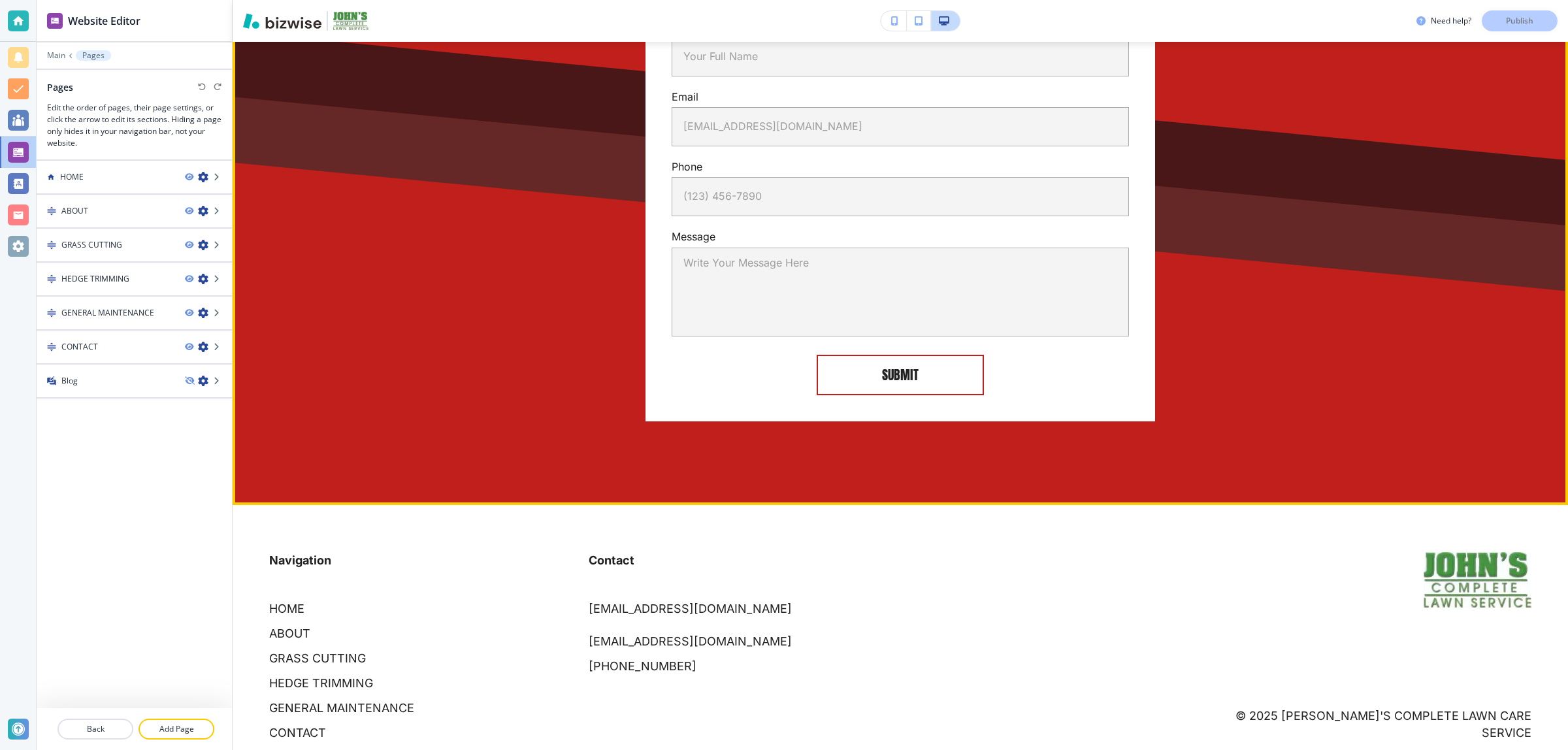
scroll to position [3326, 0]
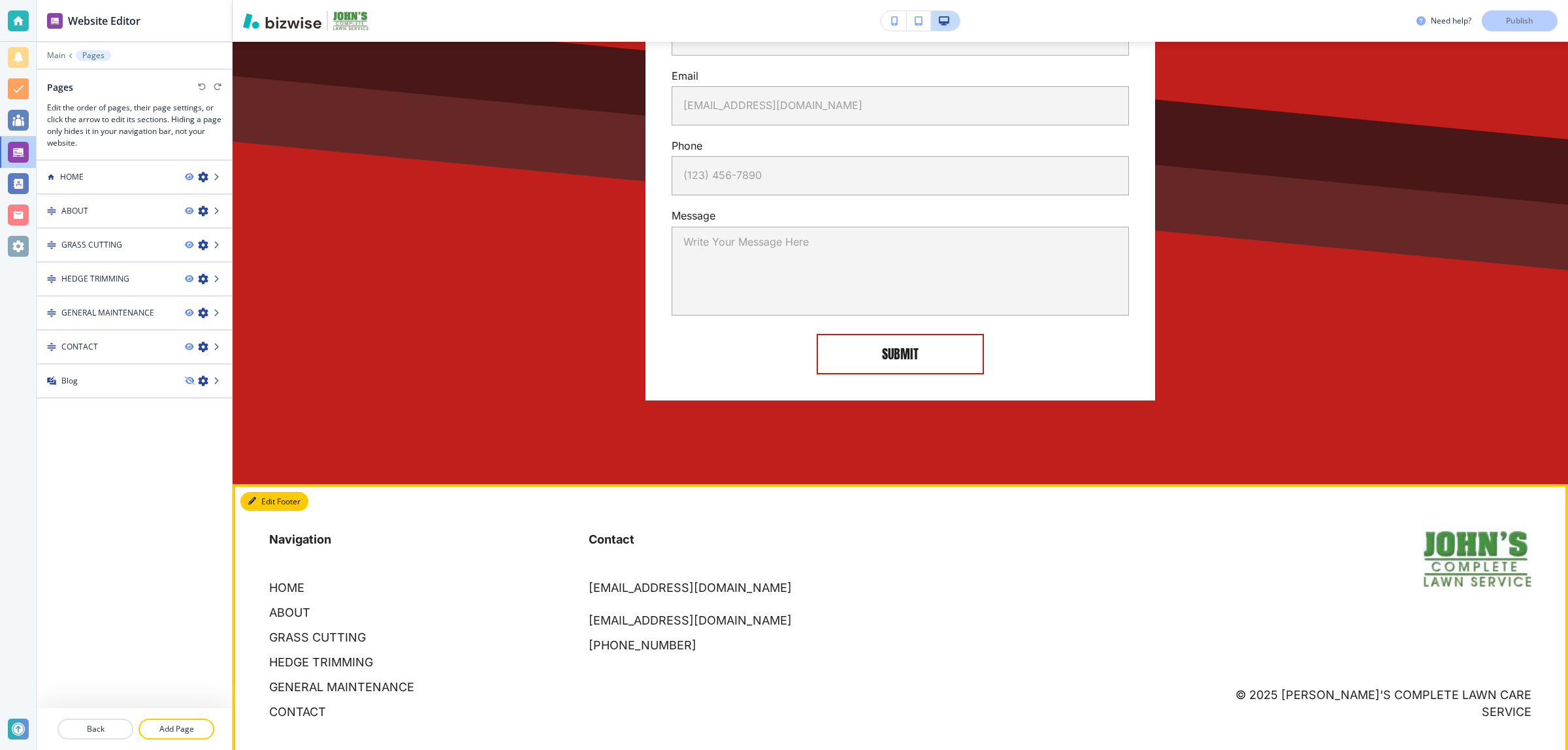
click at [273, 492] on button "Edit Footer" at bounding box center [274, 502] width 68 height 19
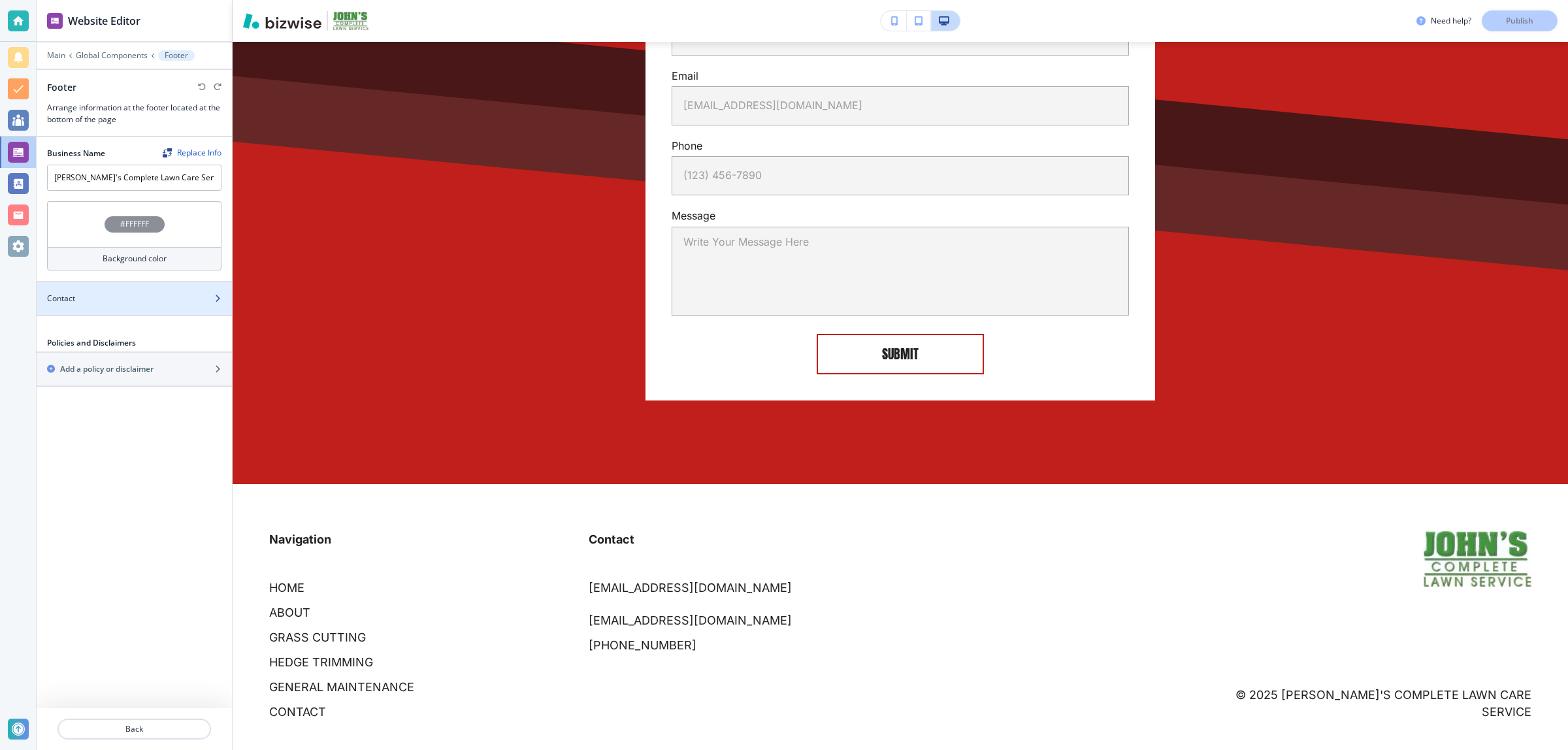
click at [112, 306] on div at bounding box center [134, 310] width 195 height 10
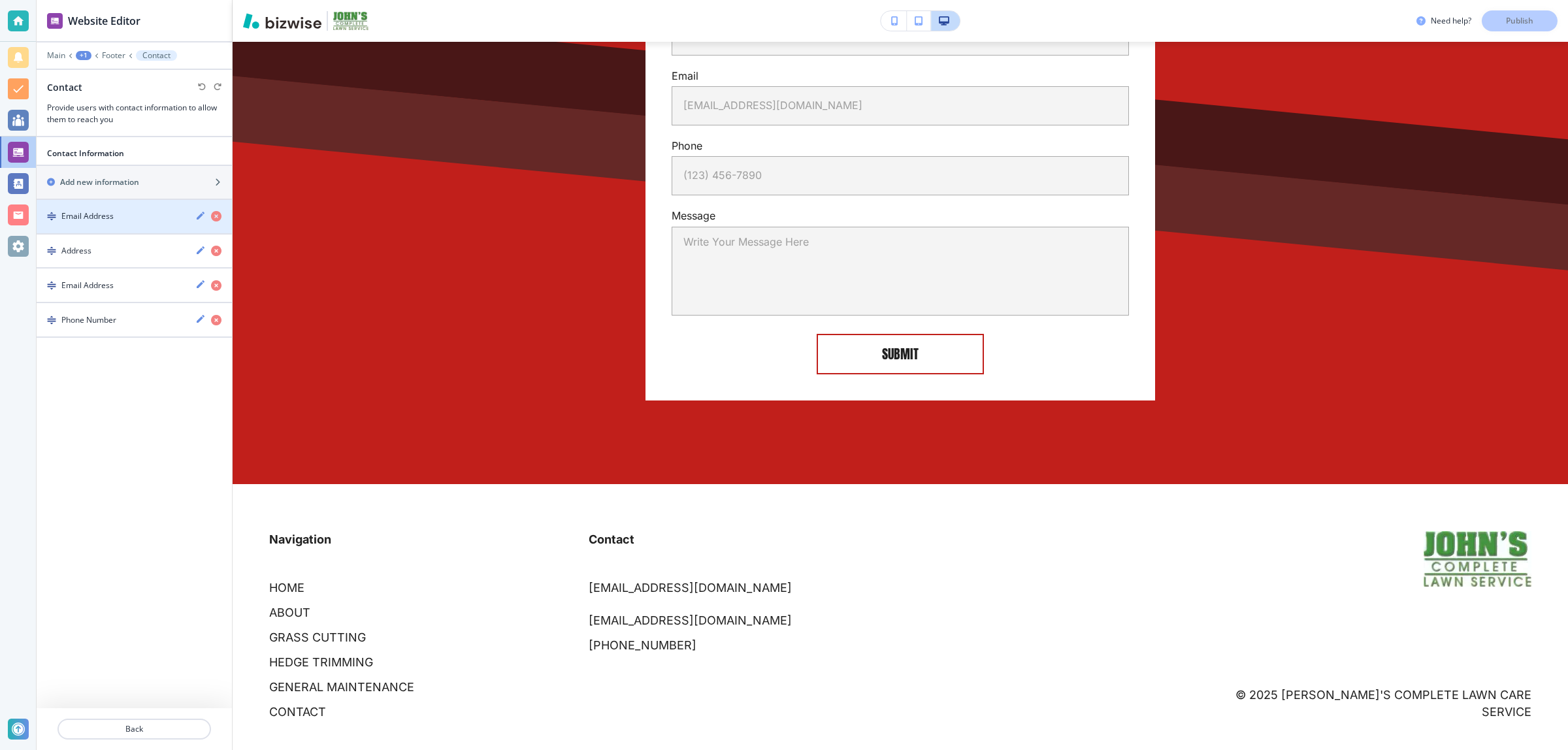
click at [124, 223] on div "button" at bounding box center [134, 228] width 195 height 10
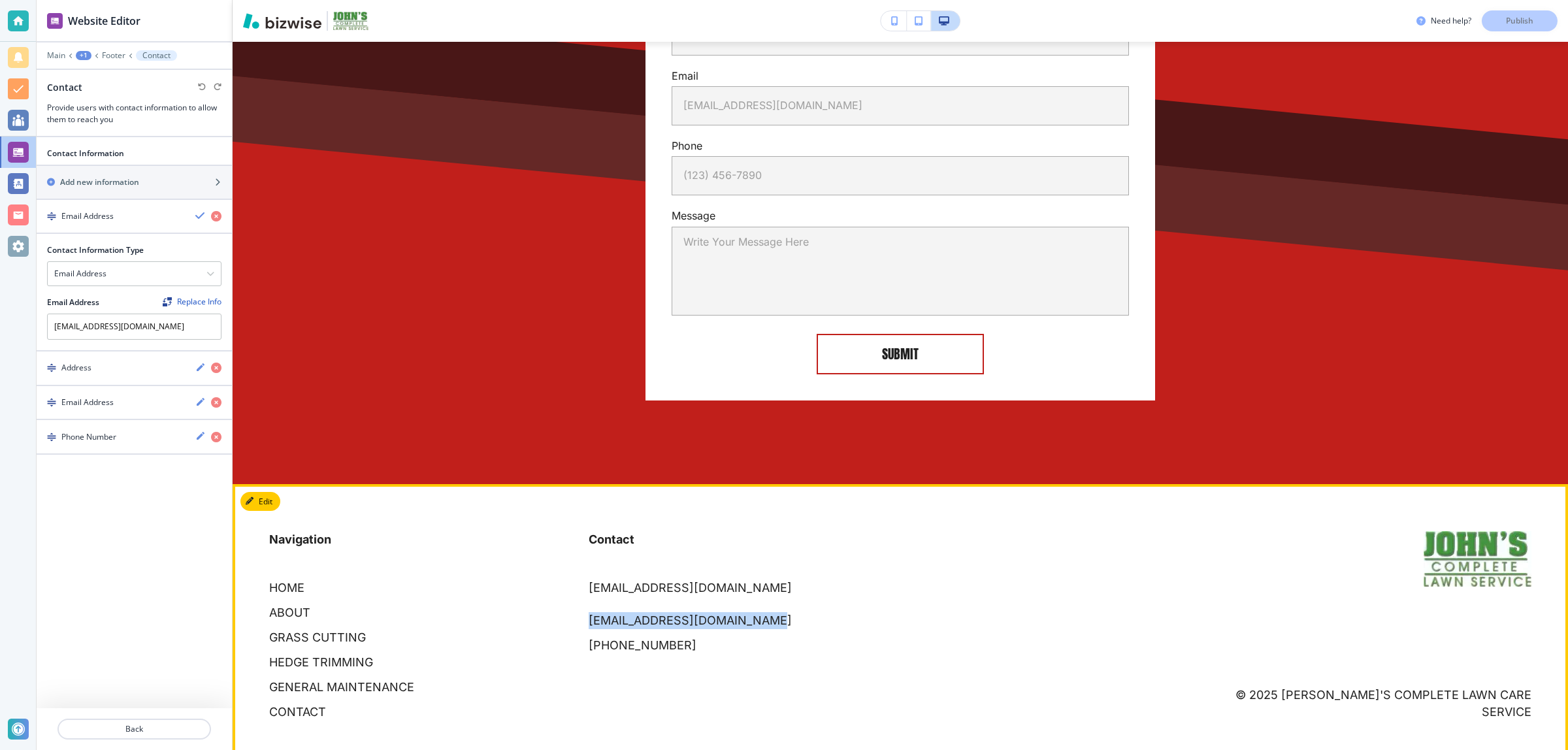
drag, startPoint x: 781, startPoint y: 601, endPoint x: 570, endPoint y: 592, distance: 211.2
click at [573, 592] on div "Contact placeholder@bizwise.com johnscompletelawn@gmail.com (205) 612-6563" at bounding box center [733, 580] width 320 height 149
copy p "johnscompletelawn@gmail.com"
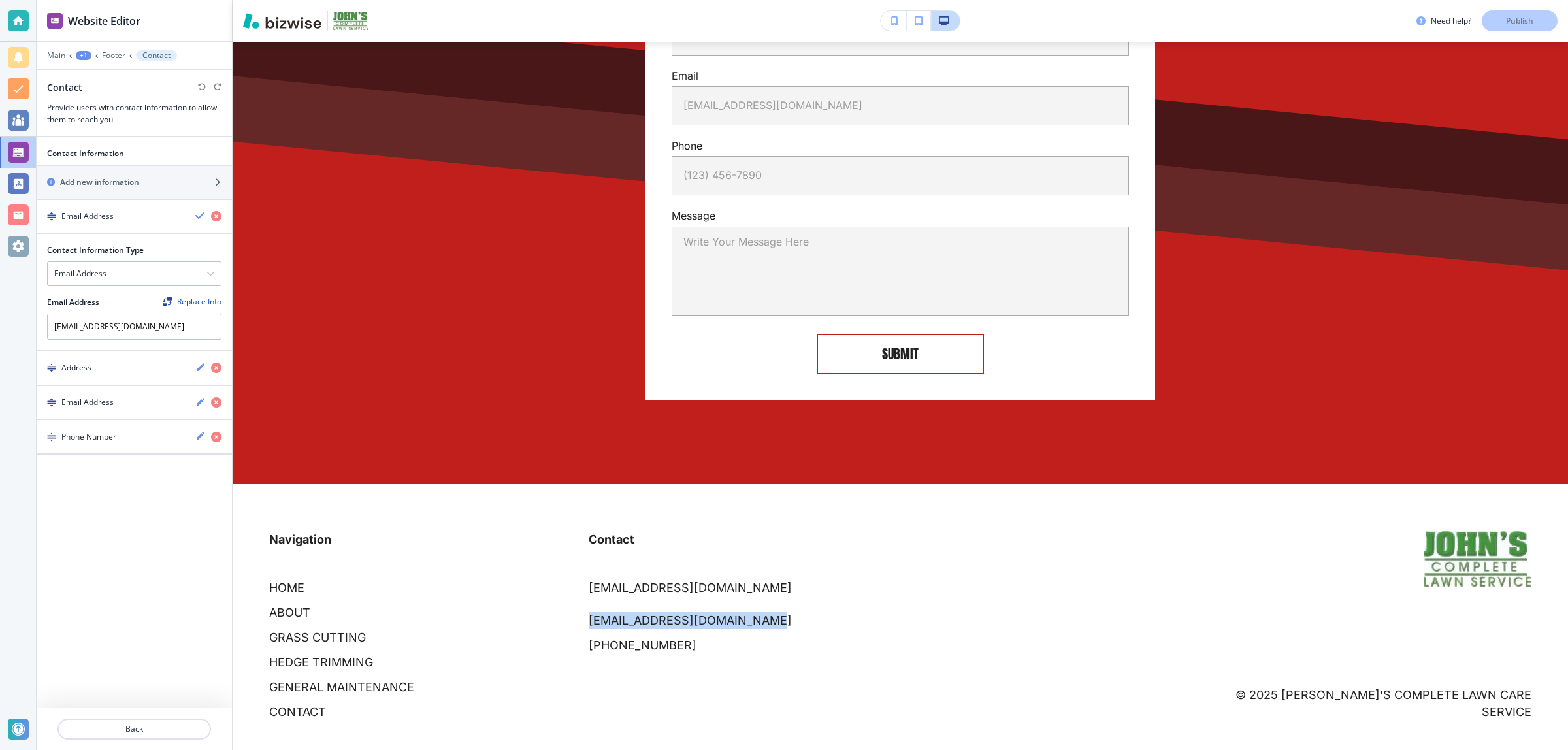
copy p "johnscompletelawn@gmail.com"
click at [217, 214] on icon "button" at bounding box center [216, 216] width 10 height 10
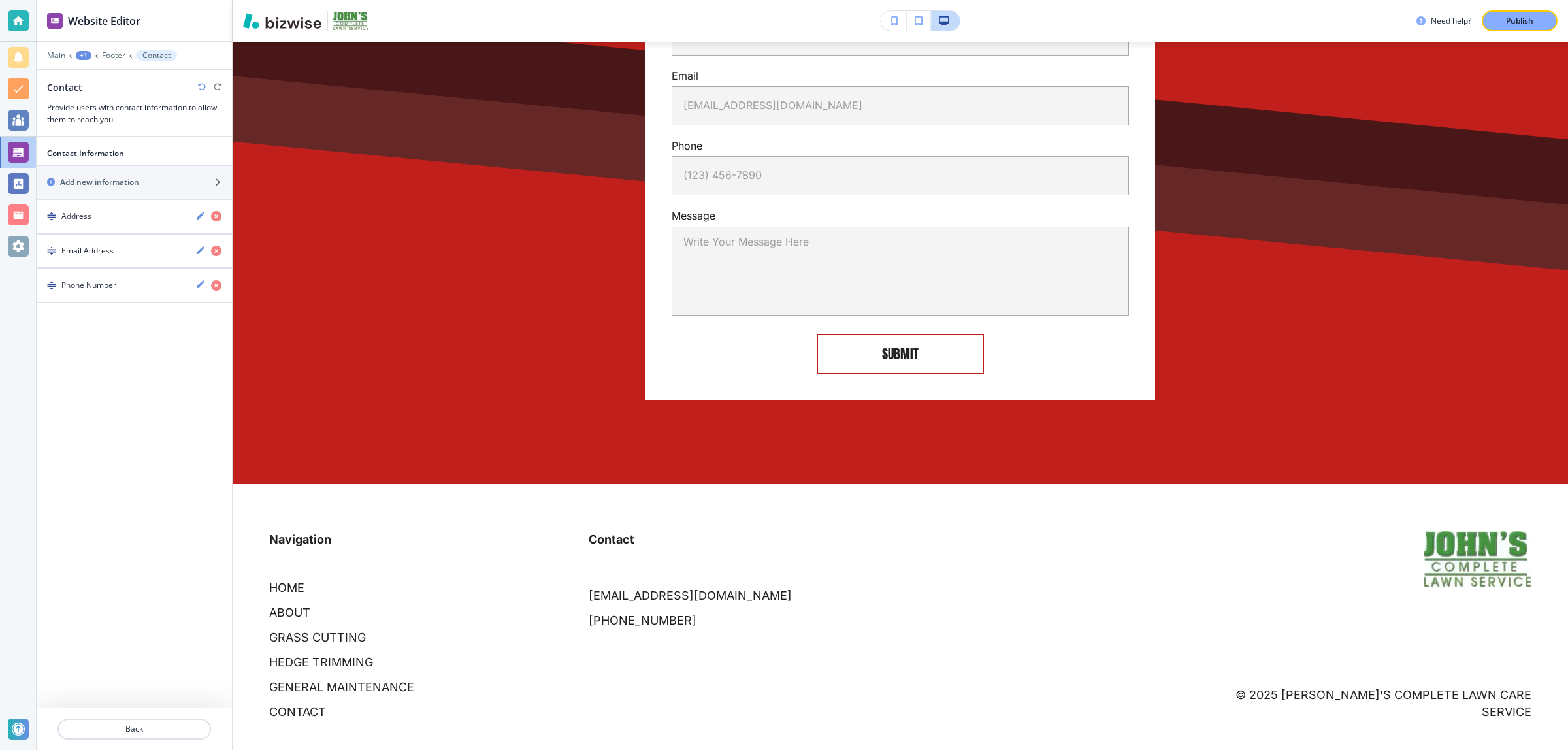
click at [136, 400] on div "Contact Information Add new information Address Email Address Phone Number Back" at bounding box center [134, 444] width 195 height 613
click at [25, 240] on div at bounding box center [18, 247] width 21 height 21
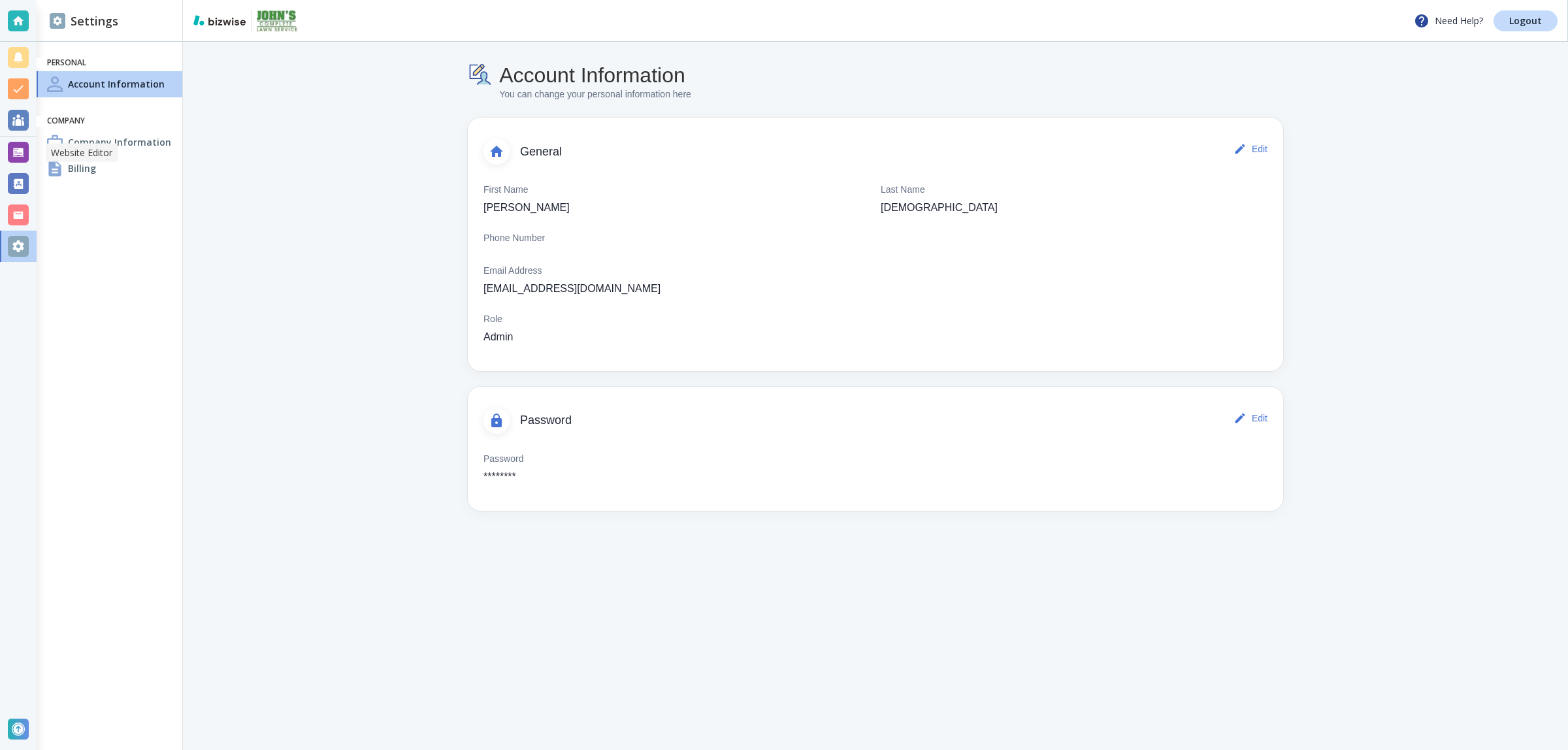
click at [18, 155] on div at bounding box center [18, 152] width 21 height 21
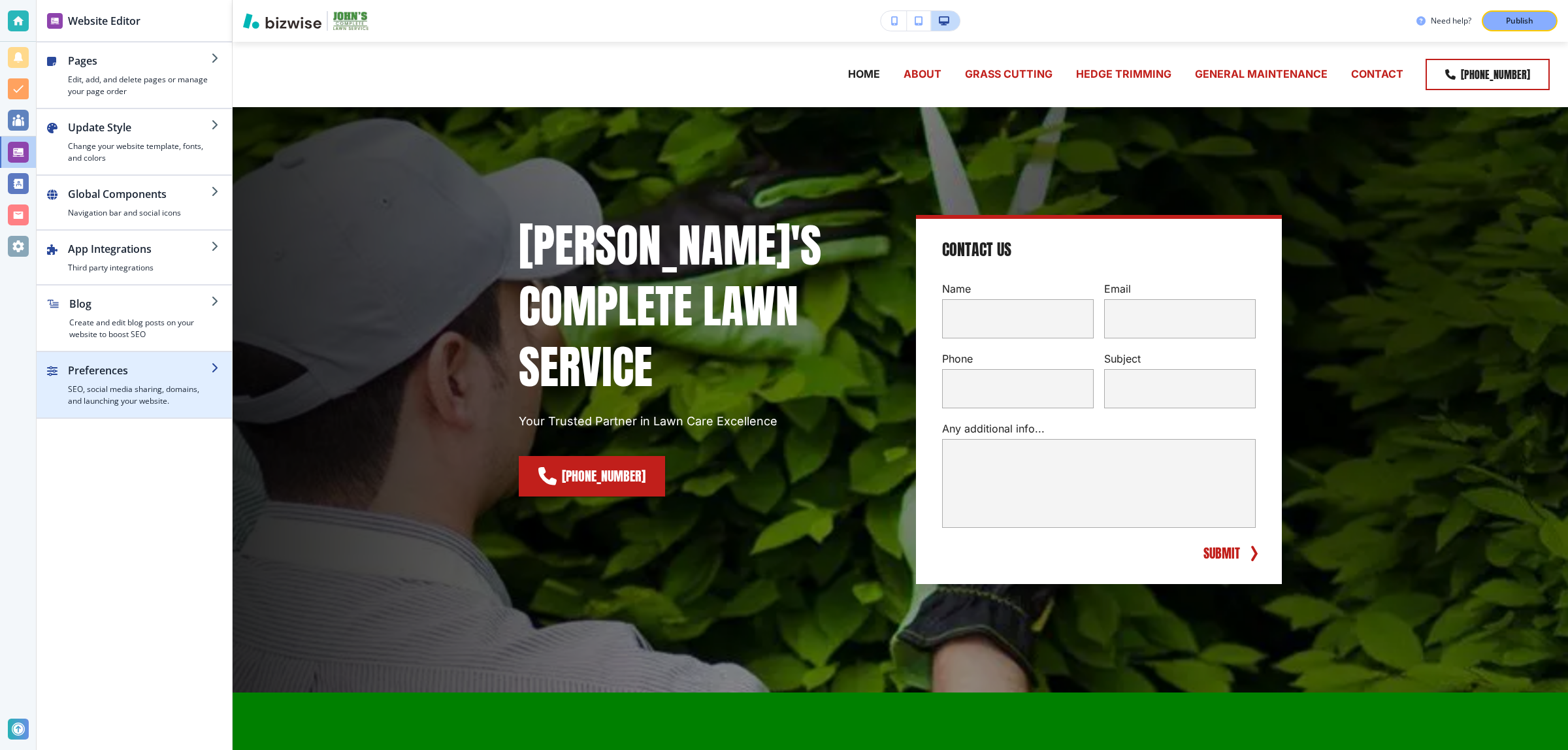
click at [145, 388] on h4 "SEO, social media sharing, domains, and launching your website." at bounding box center [140, 394] width 143 height 23
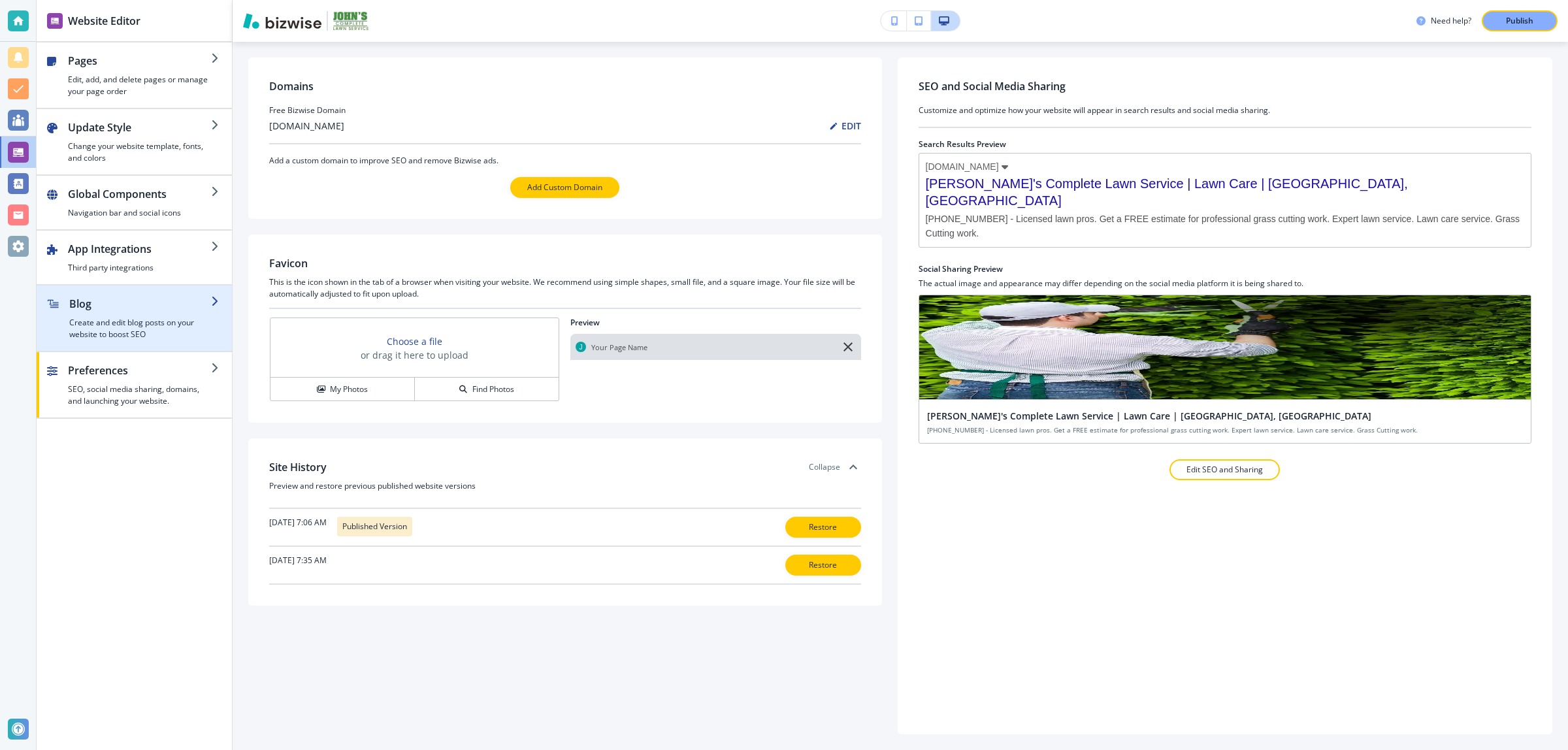
click at [145, 331] on h4 "Create and edit blog posts on your website to boost SEO" at bounding box center [140, 328] width 142 height 23
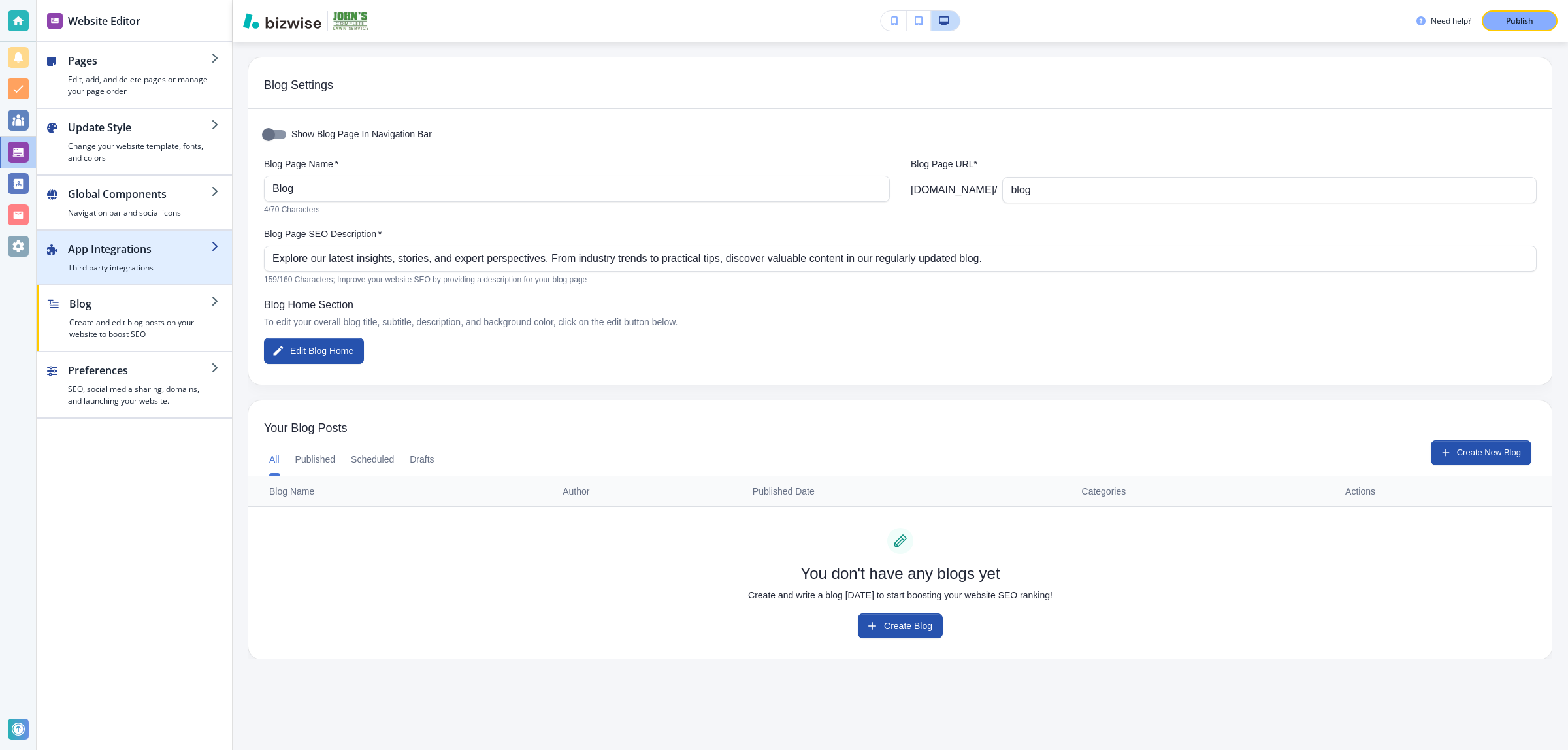
click at [165, 252] on h2 "App Integrations" at bounding box center [140, 249] width 143 height 16
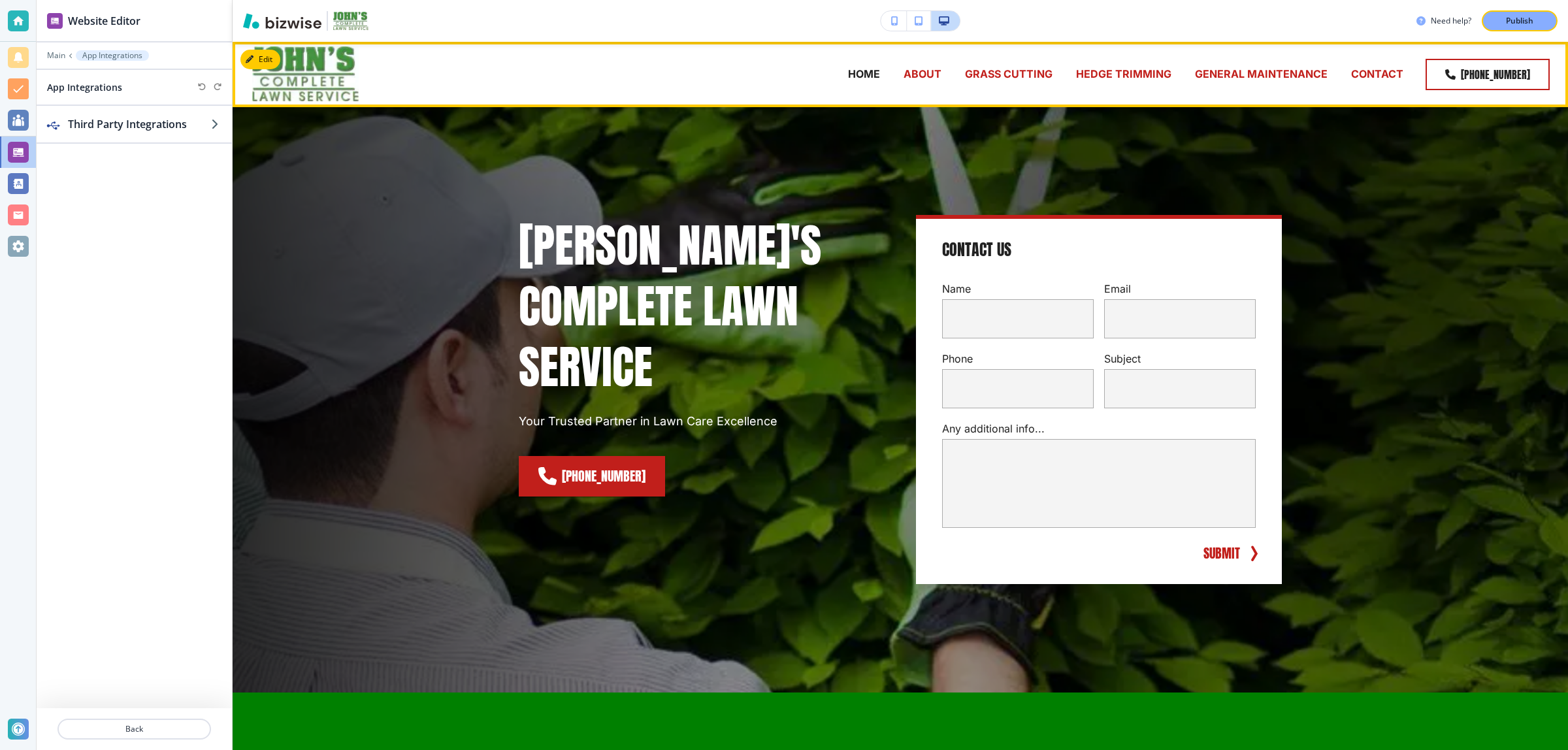
click at [1363, 63] on div "CONTACT" at bounding box center [1377, 75] width 75 height 52
click at [1366, 70] on p "CONTACT" at bounding box center [1378, 74] width 52 height 15
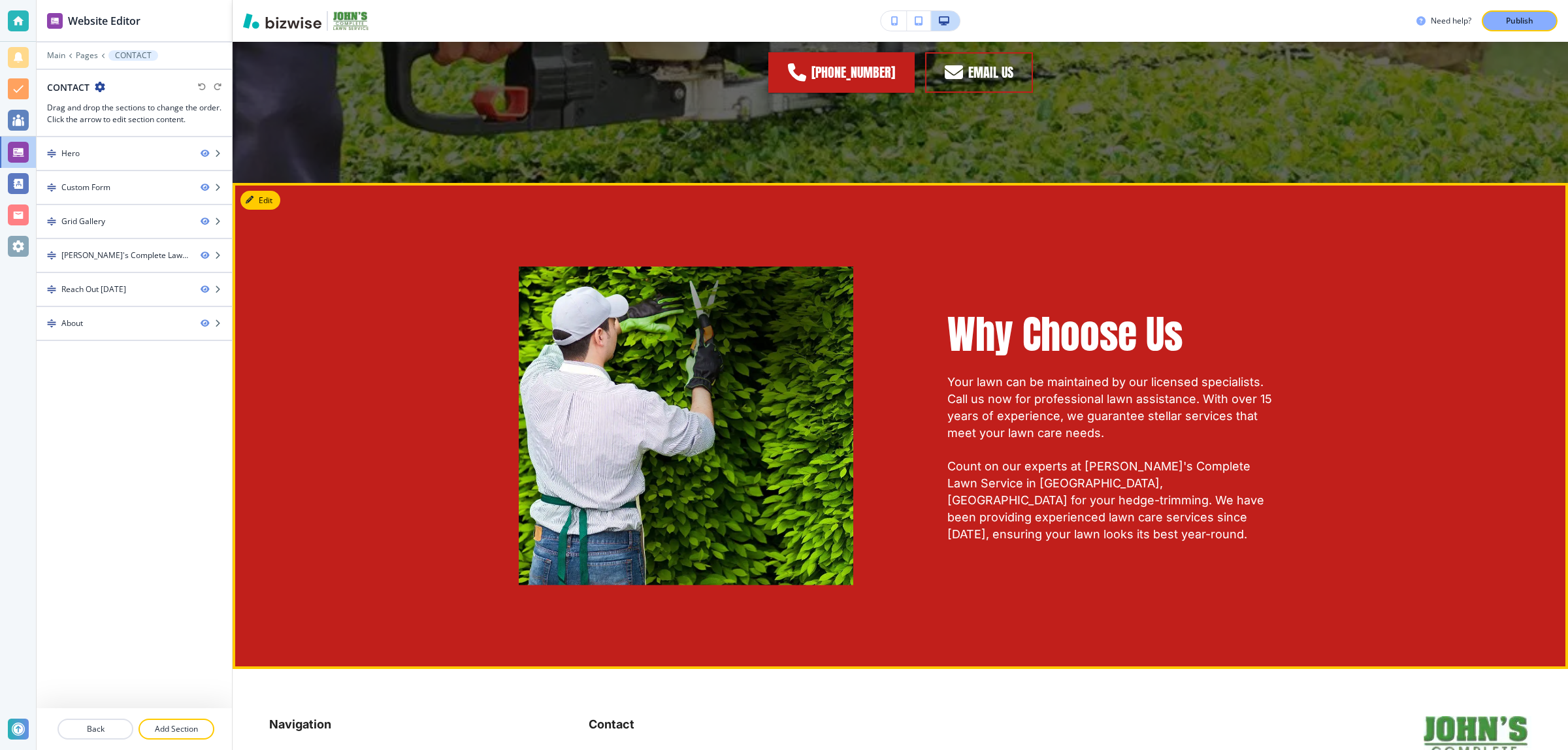
scroll to position [2156, 0]
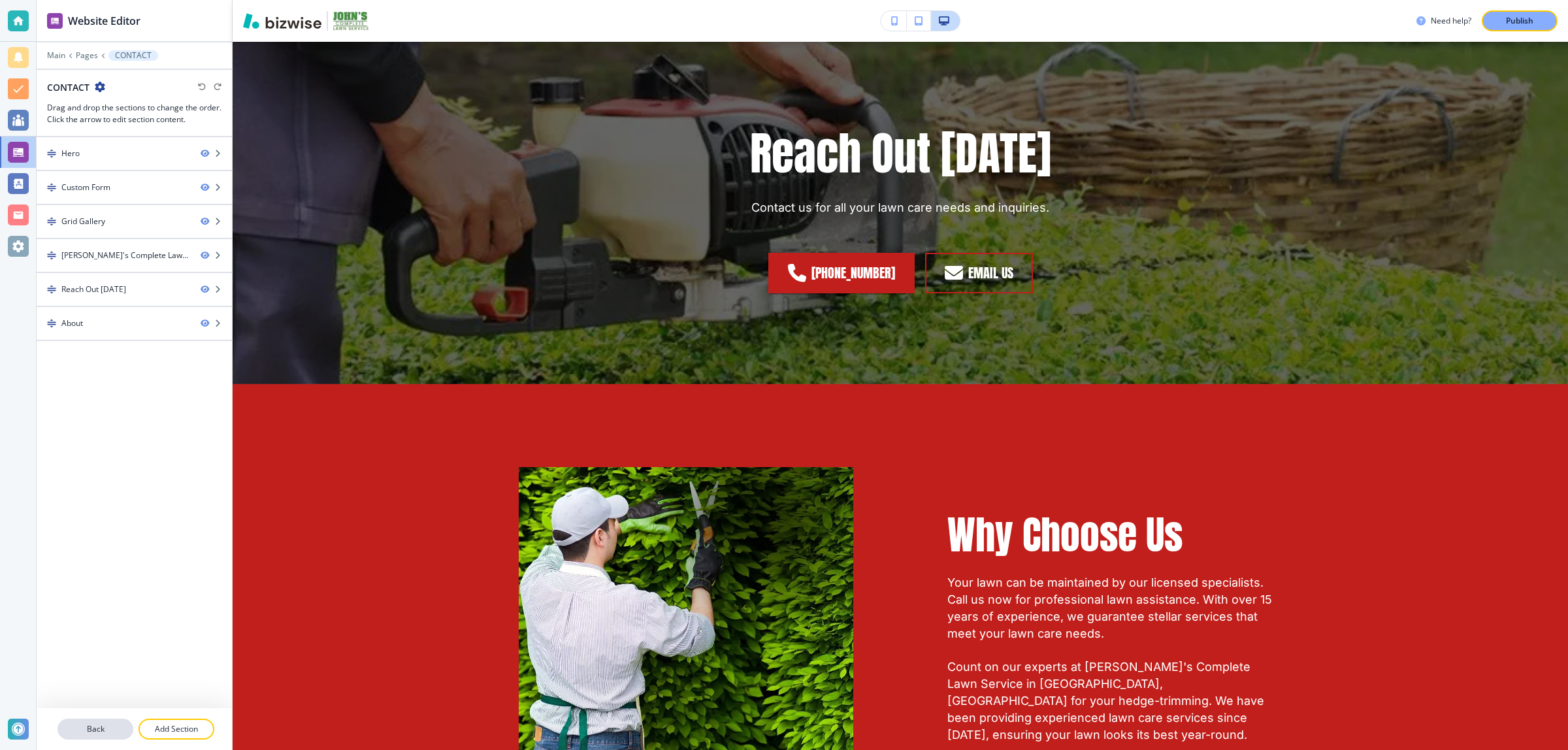
click at [85, 723] on p "Back" at bounding box center [96, 729] width 73 height 12
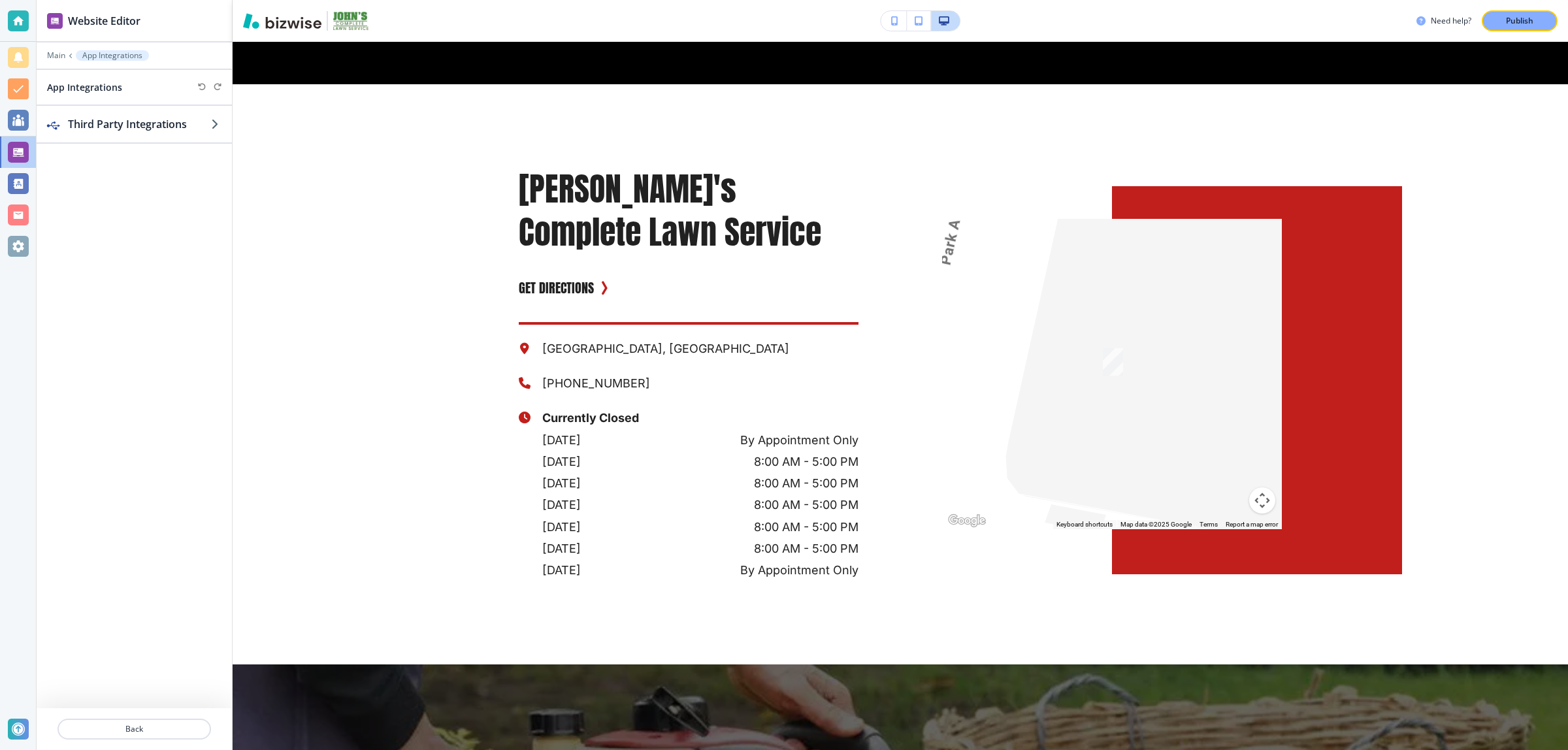
scroll to position [1421, 0]
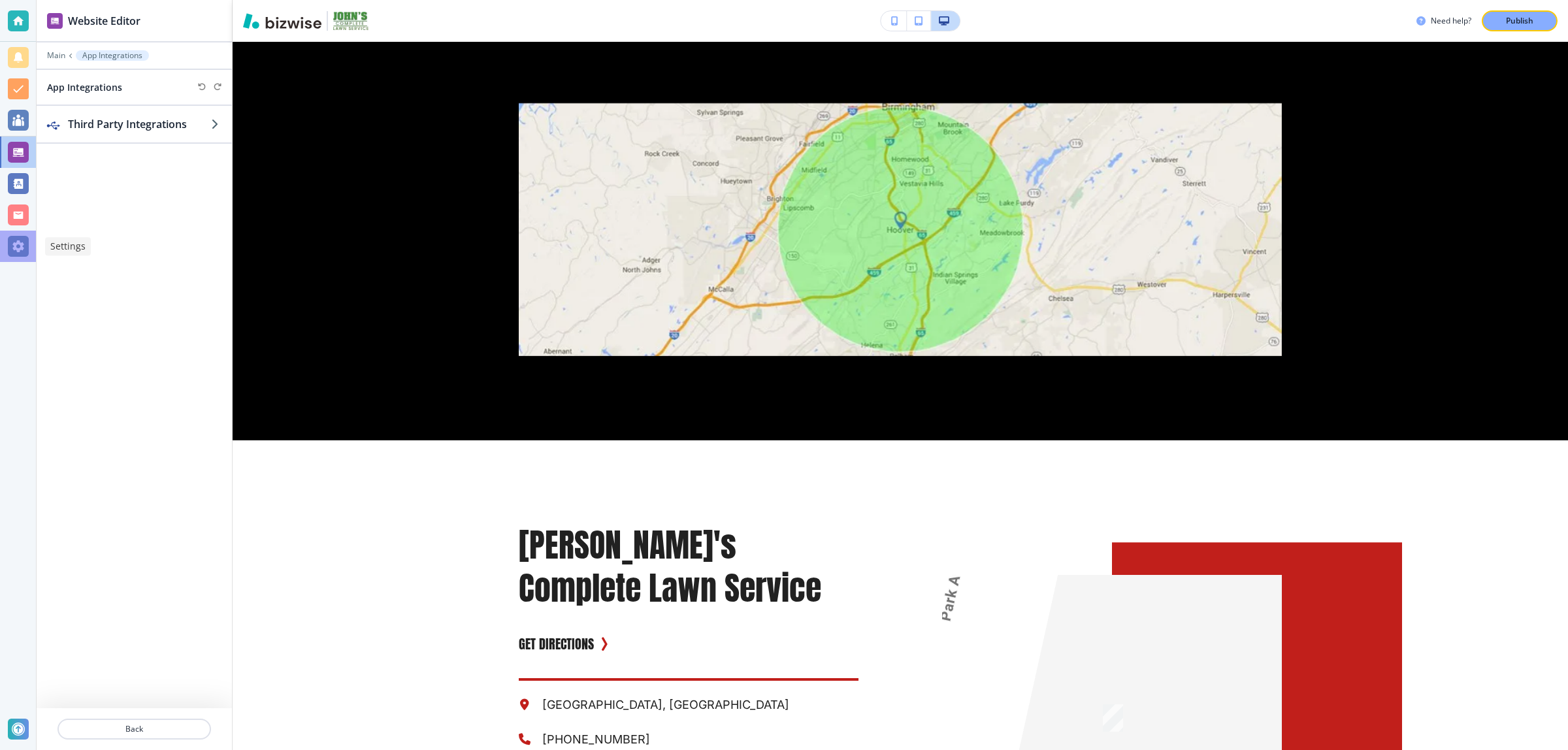
click at [26, 242] on div at bounding box center [18, 247] width 21 height 21
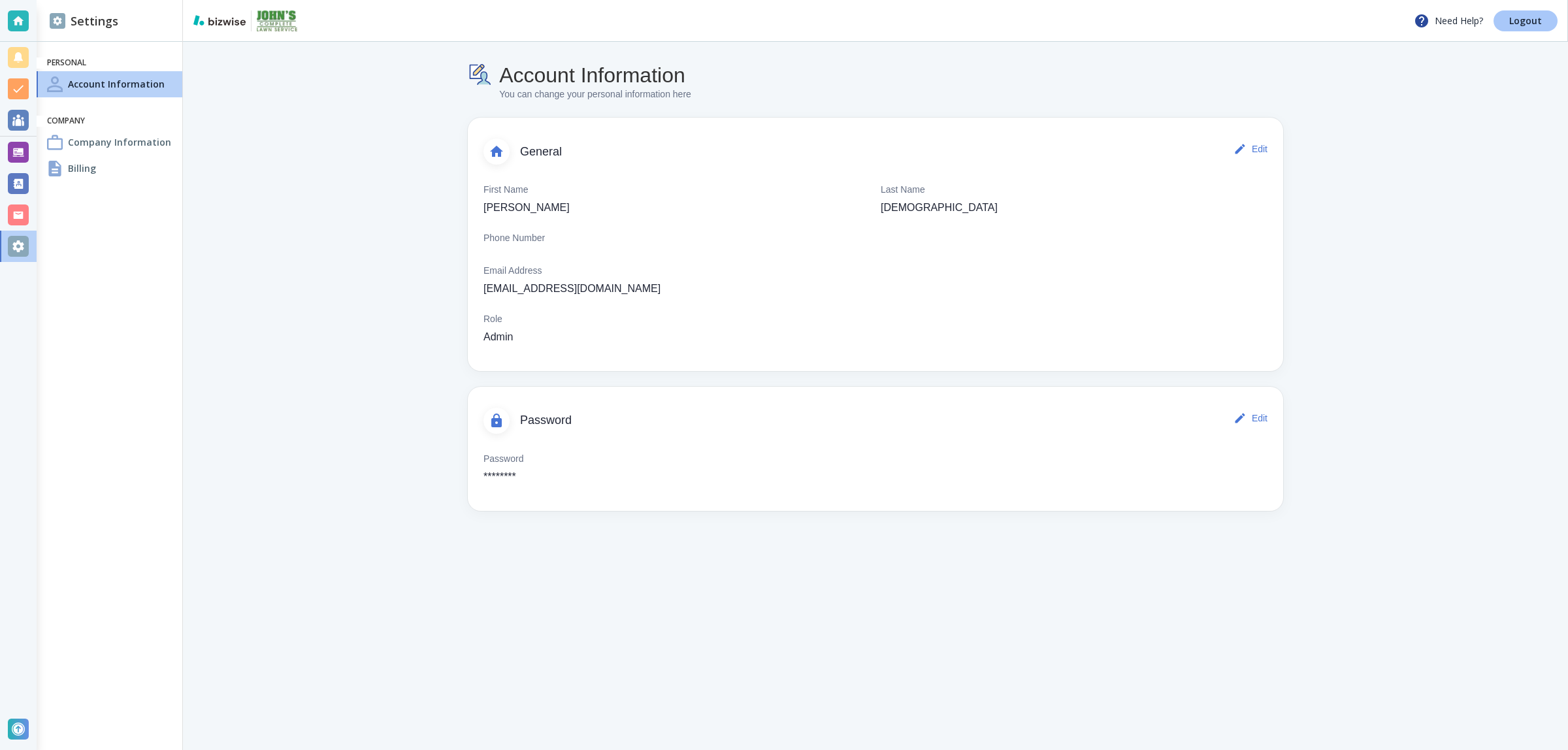
click at [1527, 18] on p "Logout" at bounding box center [1525, 21] width 33 height 9
